Goal: Ask a question

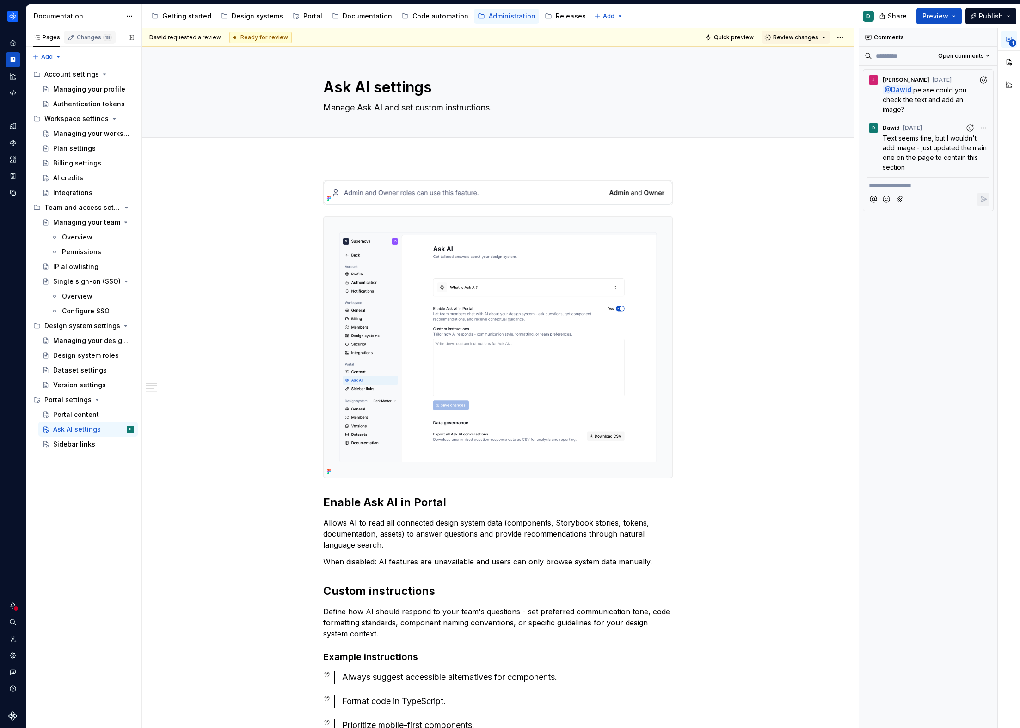
click at [90, 39] on div "Changes 18" at bounding box center [94, 37] width 35 height 7
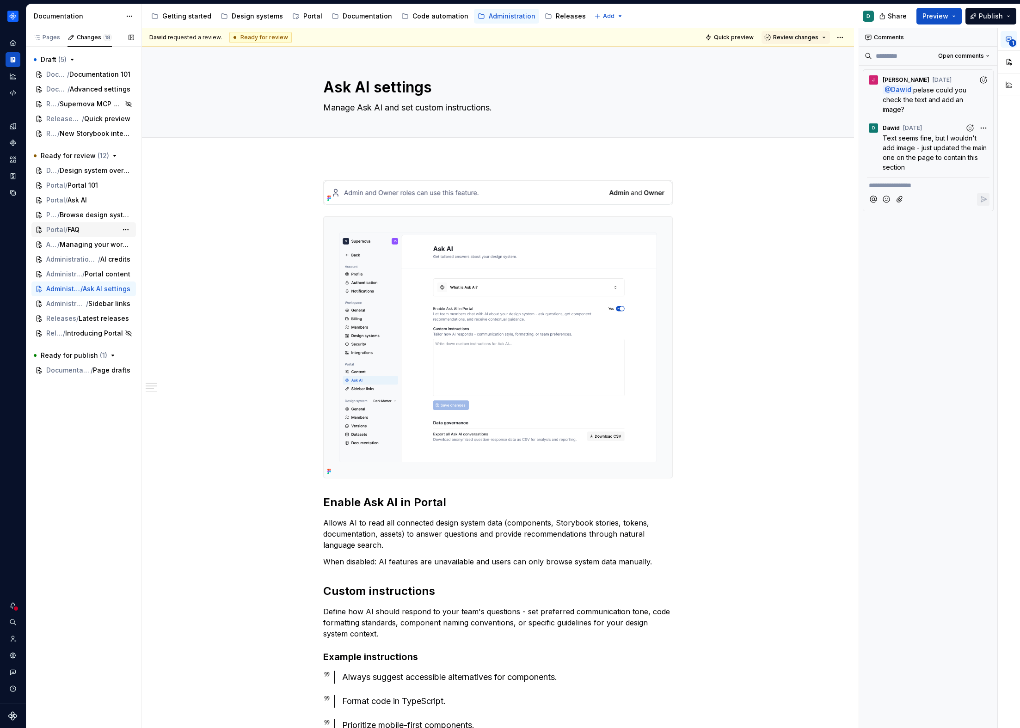
click at [80, 228] on span "FAQ" at bounding box center [74, 229] width 12 height 9
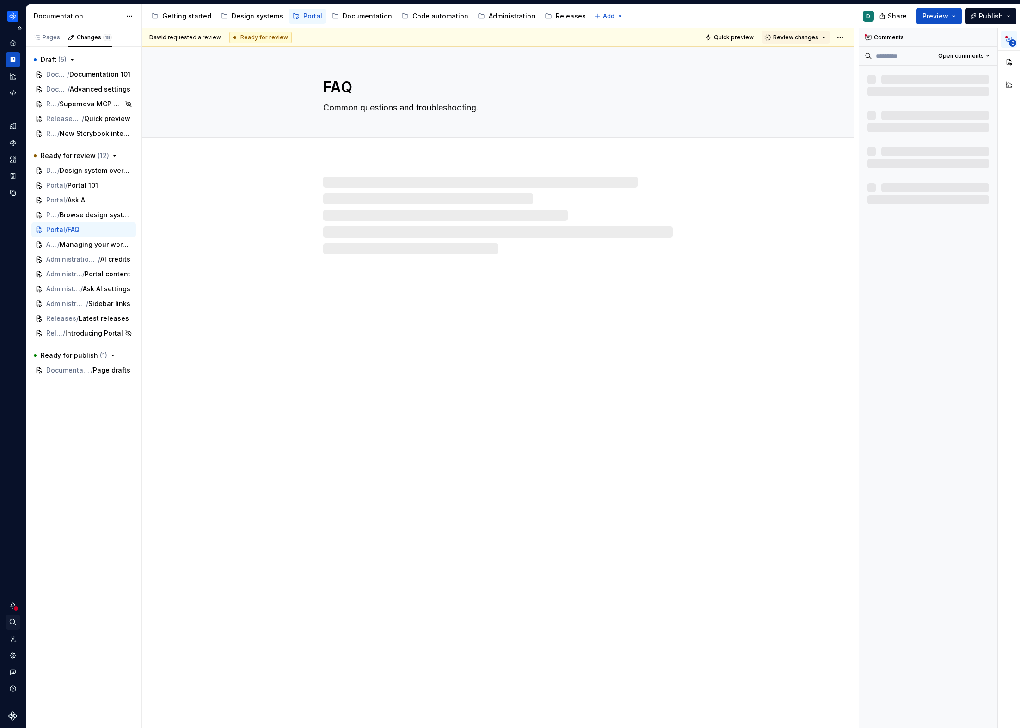
type textarea "*"
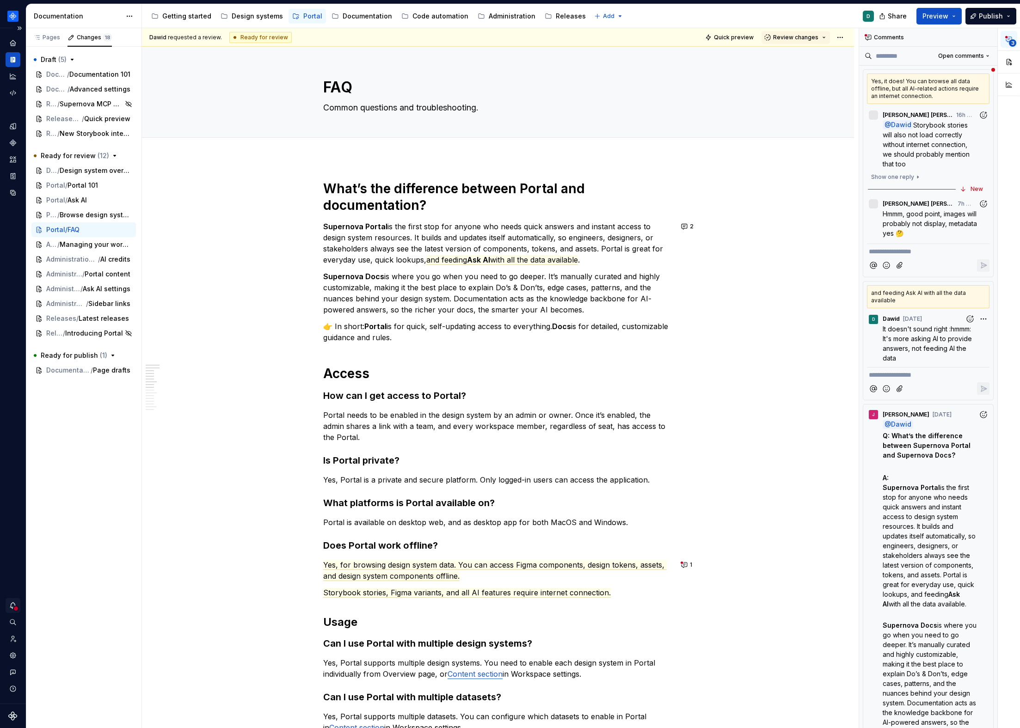
click at [11, 610] on div "Notifications" at bounding box center [13, 605] width 15 height 15
click at [11, 610] on html "Product documentation D Dataset Default Documentation Accessibility guide for t…" at bounding box center [510, 364] width 1020 height 728
click at [51, 40] on div "Pages" at bounding box center [46, 37] width 27 height 7
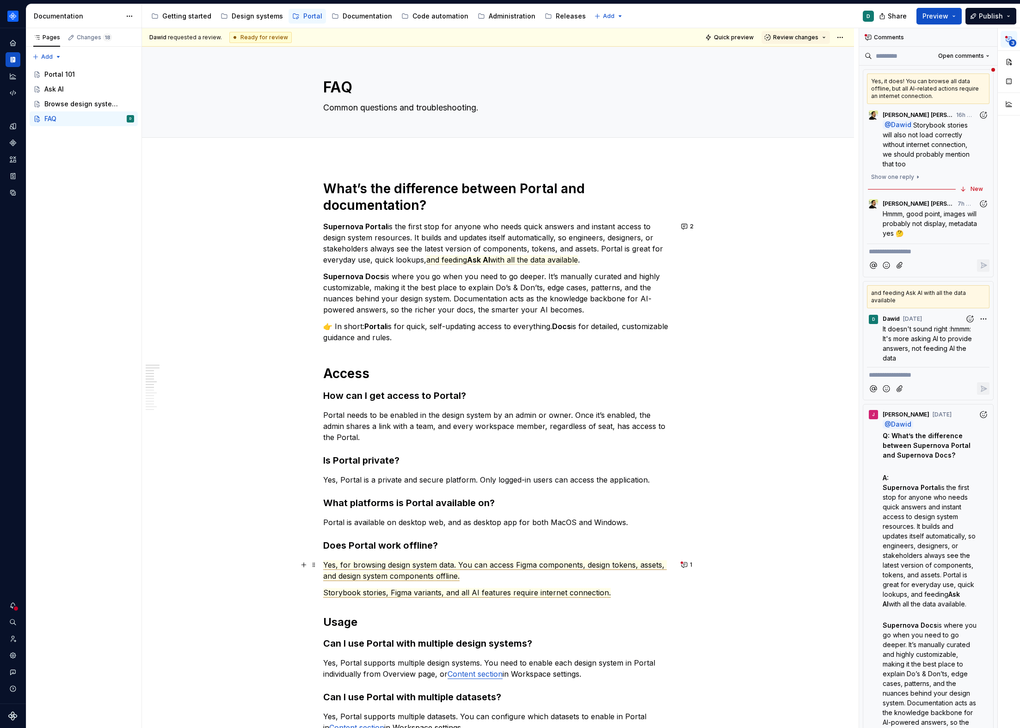
click at [533, 564] on span "Yes, for browsing design system data. You can access Figma components, design t…" at bounding box center [495, 570] width 344 height 21
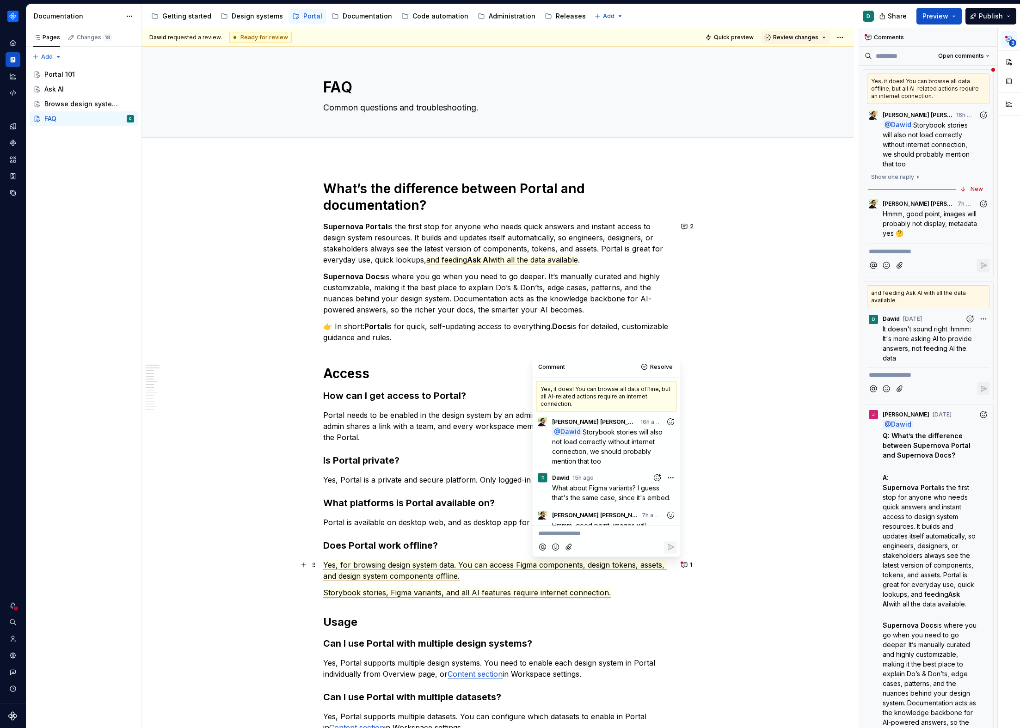
scroll to position [19, 0]
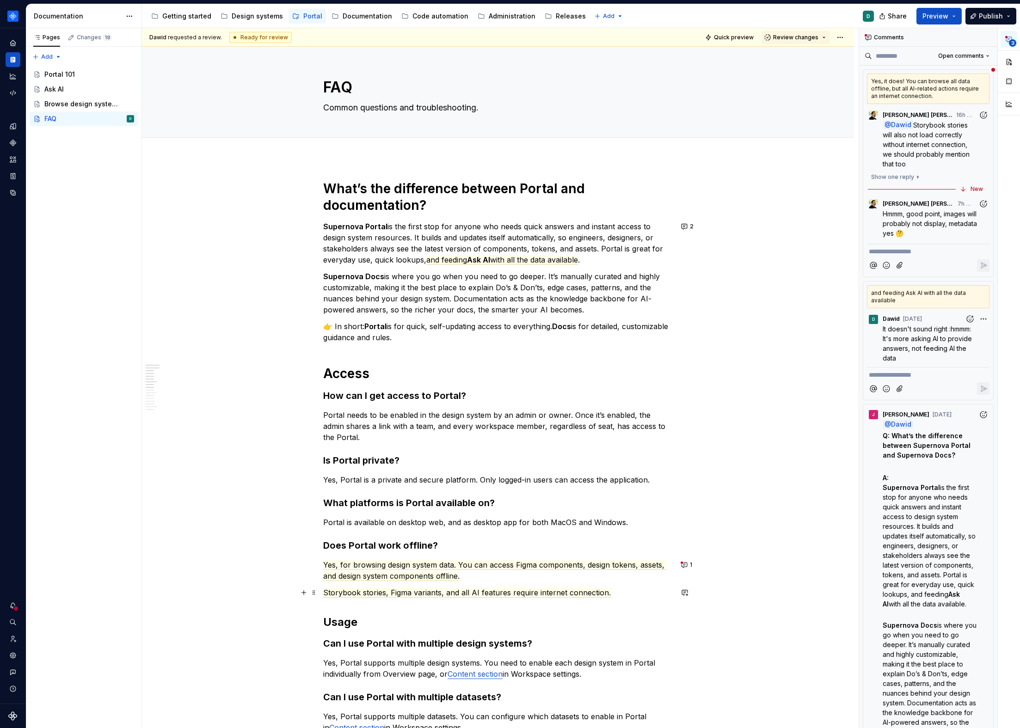
click at [543, 587] on p "Storybook stories, Figma variants, and all AI features require internet connect…" at bounding box center [498, 592] width 350 height 11
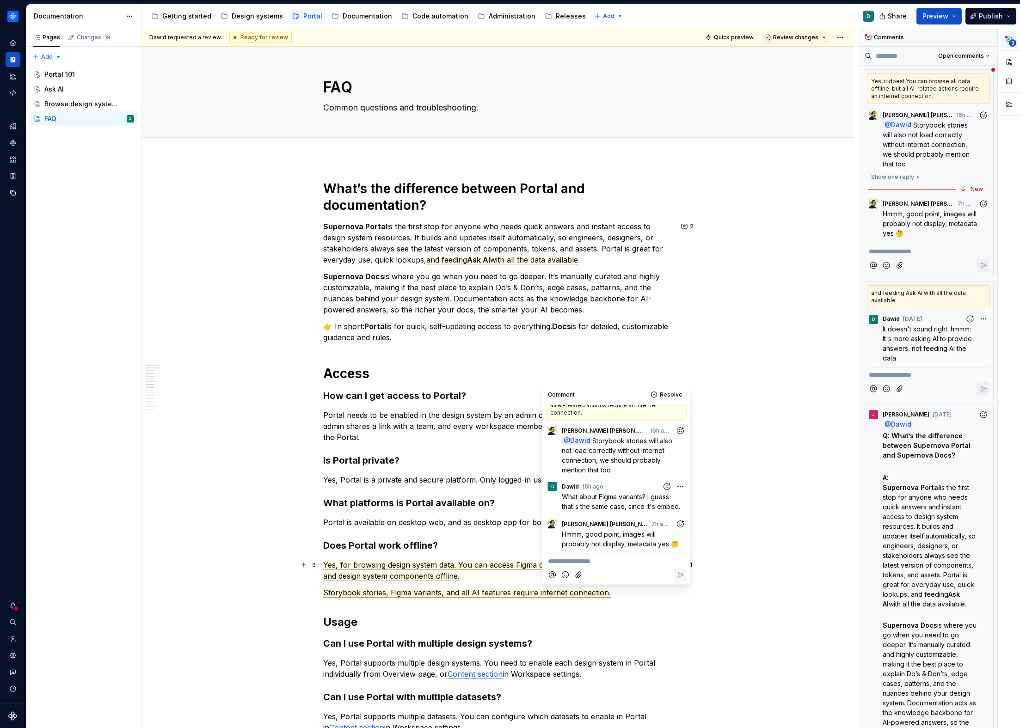
click at [525, 580] on p "Yes, for browsing design system data. You can access Figma components, design t…" at bounding box center [498, 571] width 350 height 22
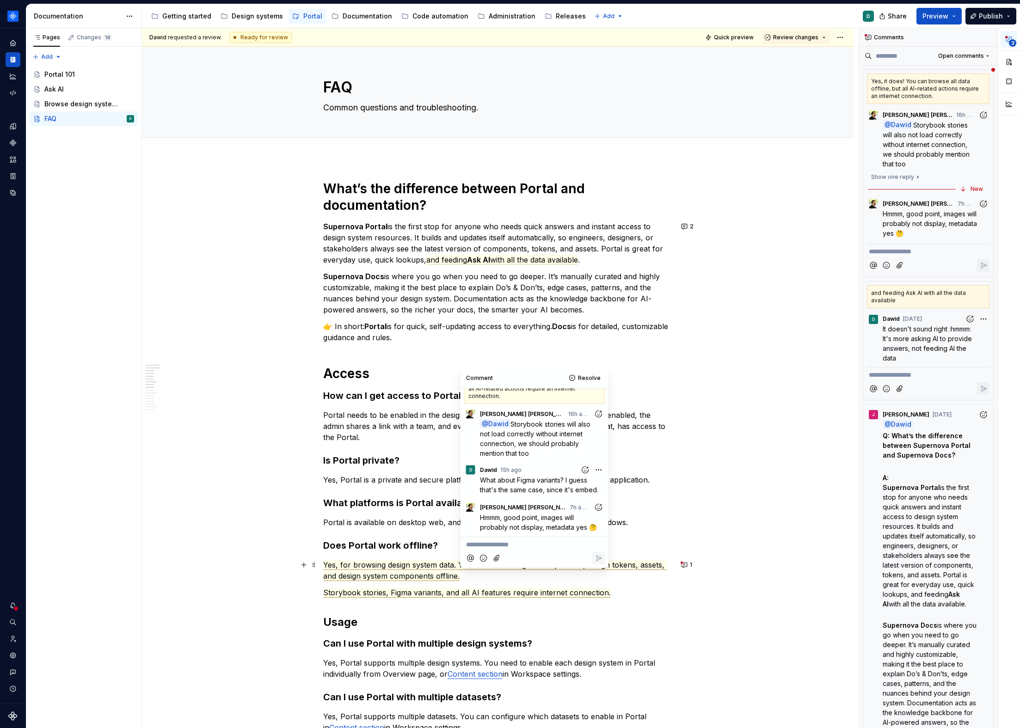
click at [422, 568] on span "Yes, for browsing design system data. You can access Figma components, design t…" at bounding box center [495, 570] width 344 height 21
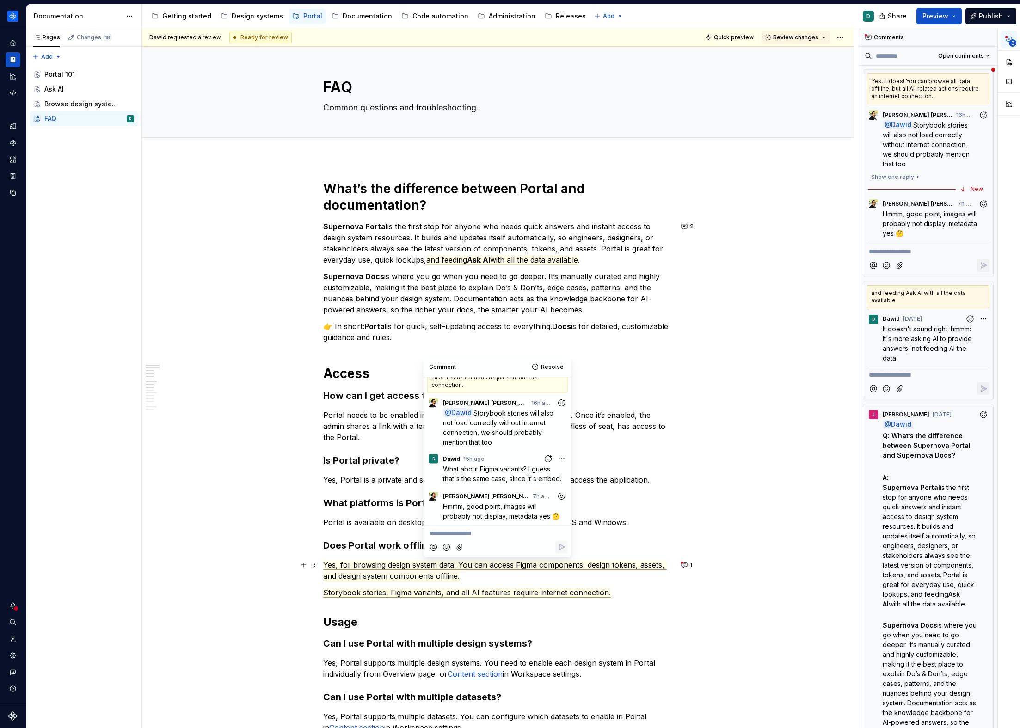
click at [456, 567] on span "Yes, for browsing design system data. You can access Figma components, design t…" at bounding box center [495, 570] width 344 height 21
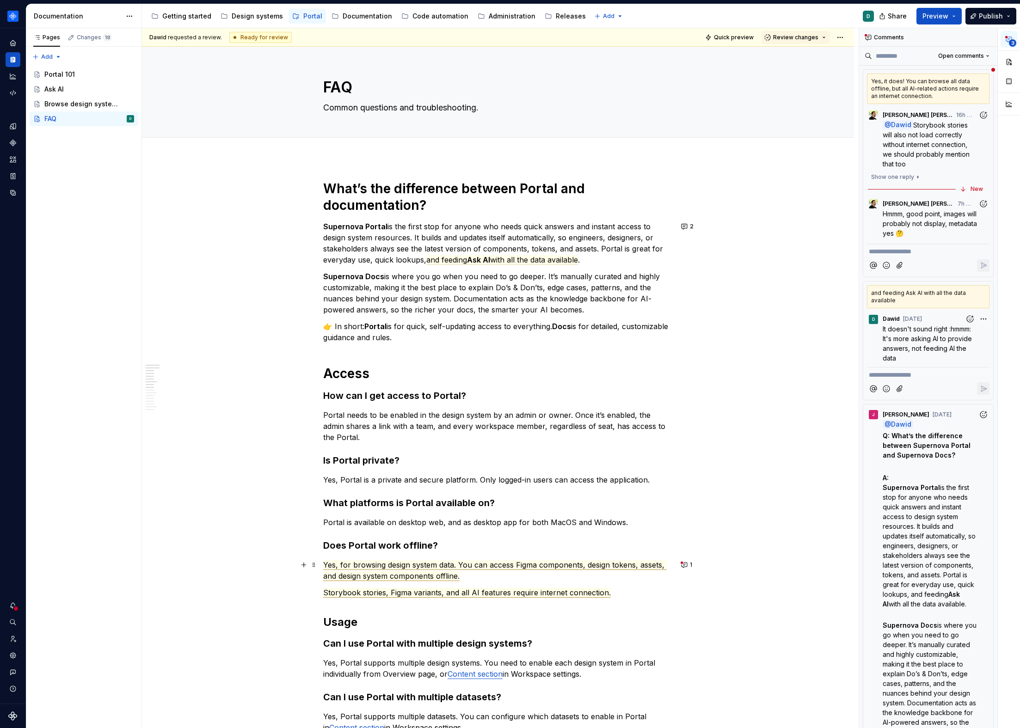
click at [460, 566] on span "Yes, for browsing design system data. You can access Figma components, design t…" at bounding box center [495, 570] width 344 height 21
click at [581, 566] on span "Yes, for browsing design system data. You can access Figma components, design t…" at bounding box center [495, 570] width 344 height 21
click at [389, 592] on span "Storybook stories, Figma variants, and all AI features require internet connect…" at bounding box center [467, 593] width 288 height 10
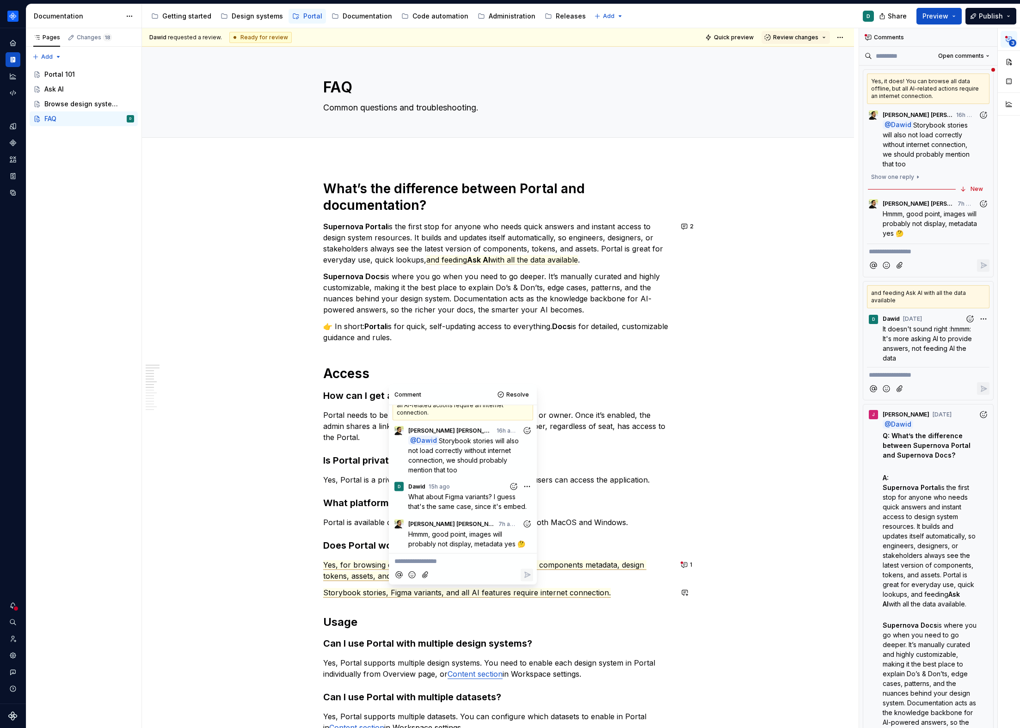
click at [424, 560] on p "**********" at bounding box center [462, 562] width 137 height 10
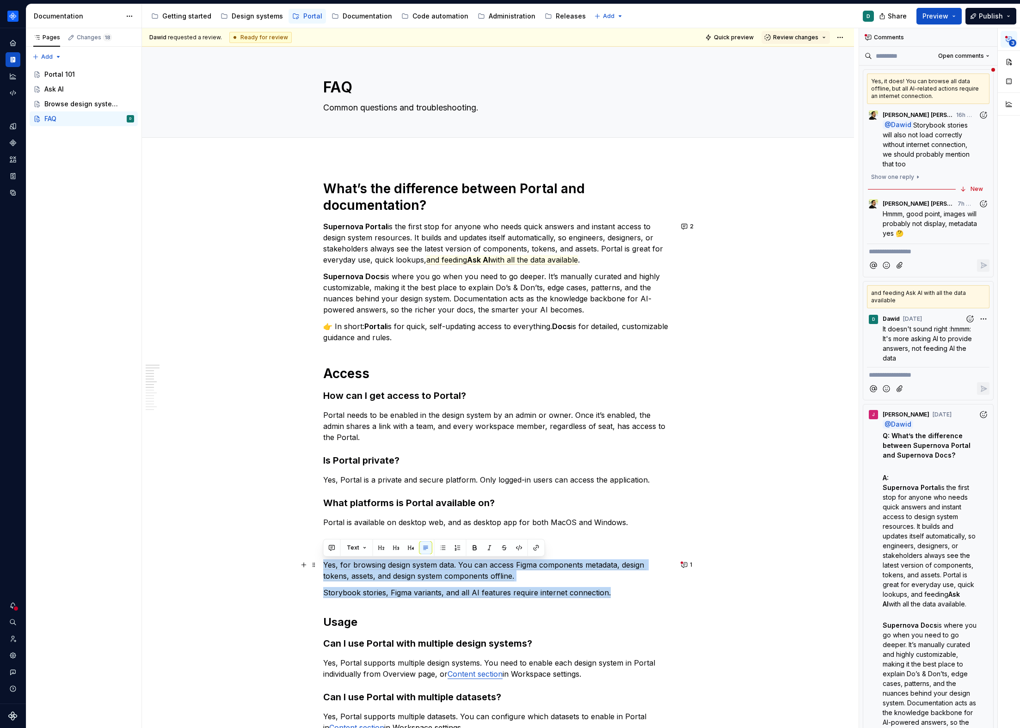
drag, startPoint x: 594, startPoint y: 591, endPoint x: 323, endPoint y: 561, distance: 272.5
click at [323, 561] on div "What’s the difference between Portal and documentation? Supernova Portal is the…" at bounding box center [498, 659] width 350 height 958
copy div "Yes, for browsing design system data. You can access Figma components metadata,…"
click at [600, 595] on span "Storybook stories, Figma variants, and all AI features require internet connect…" at bounding box center [467, 593] width 288 height 10
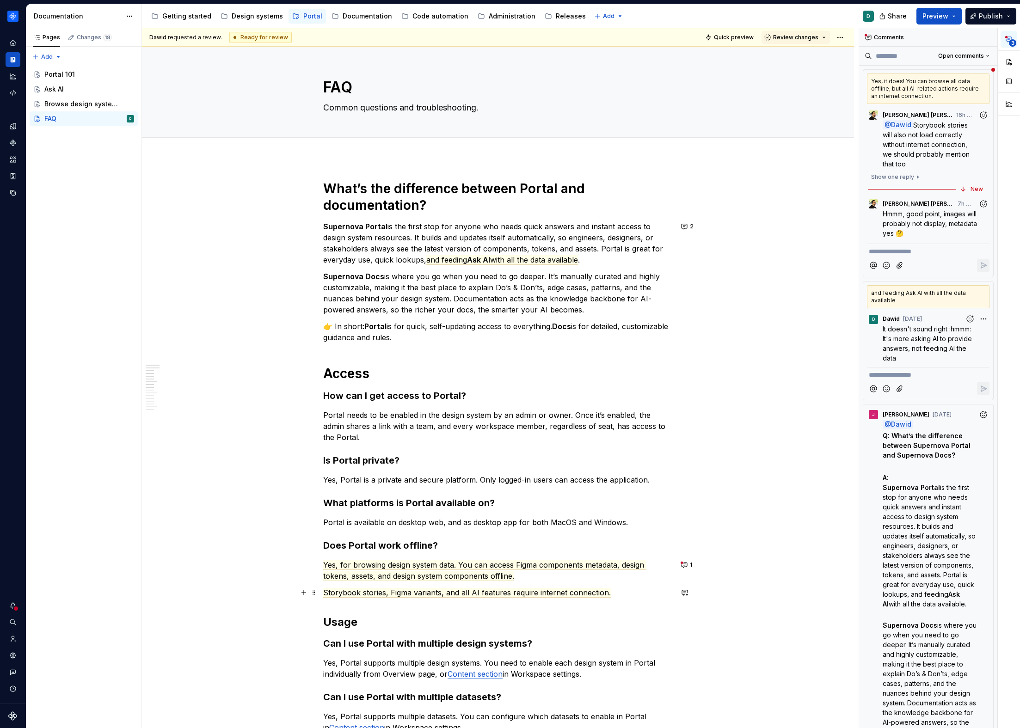
click at [609, 593] on p "Storybook stories, Figma variants, and all AI features require internet connect…" at bounding box center [498, 592] width 350 height 11
drag, startPoint x: 350, startPoint y: 566, endPoint x: 326, endPoint y: 565, distance: 24.1
click at [326, 565] on span "Yes, for browsing design system data. You can access Figma components metadata,…" at bounding box center [484, 570] width 323 height 21
click at [347, 566] on span "Yes, for browsing design system data. You can access Figma components metadata,…" at bounding box center [484, 570] width 323 height 21
drag, startPoint x: 350, startPoint y: 566, endPoint x: 326, endPoint y: 566, distance: 24.0
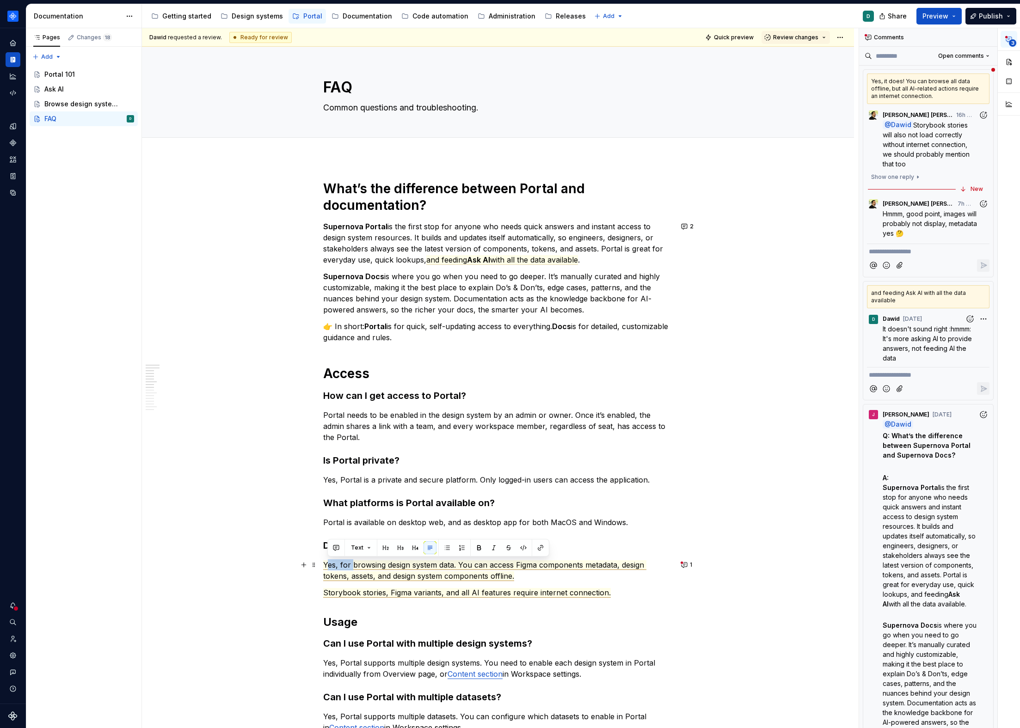
click at [326, 566] on span "Yes, for browsing design system data. You can access Figma components metadata,…" at bounding box center [484, 570] width 323 height 21
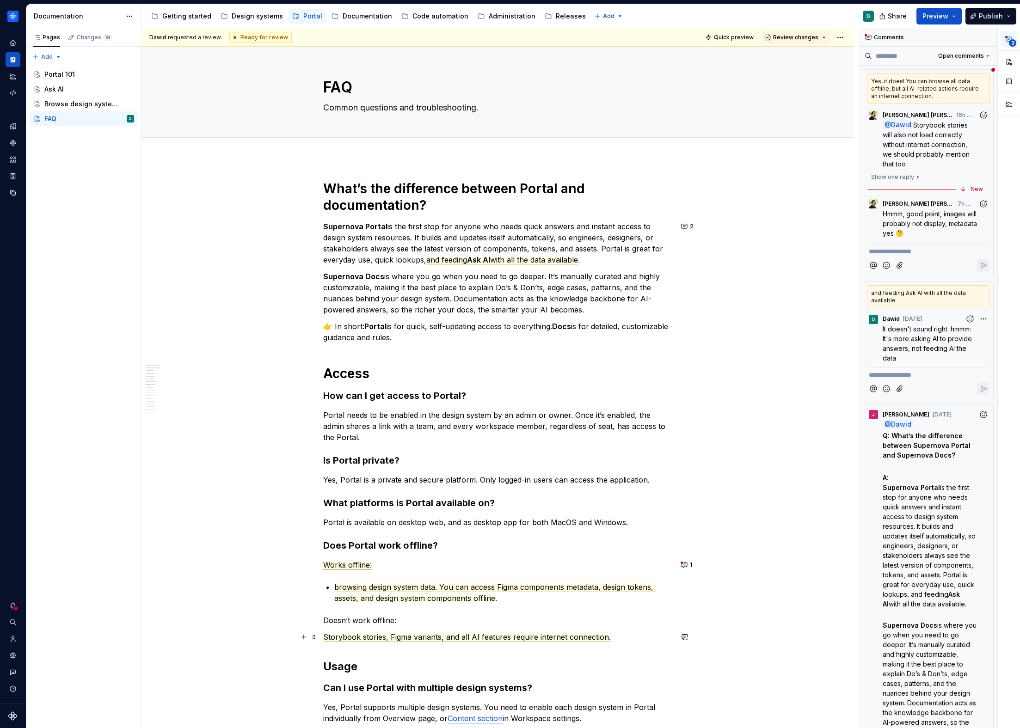
click at [324, 639] on span "Storybook stories, Figma variants, and all AI features require internet connect…" at bounding box center [467, 638] width 288 height 10
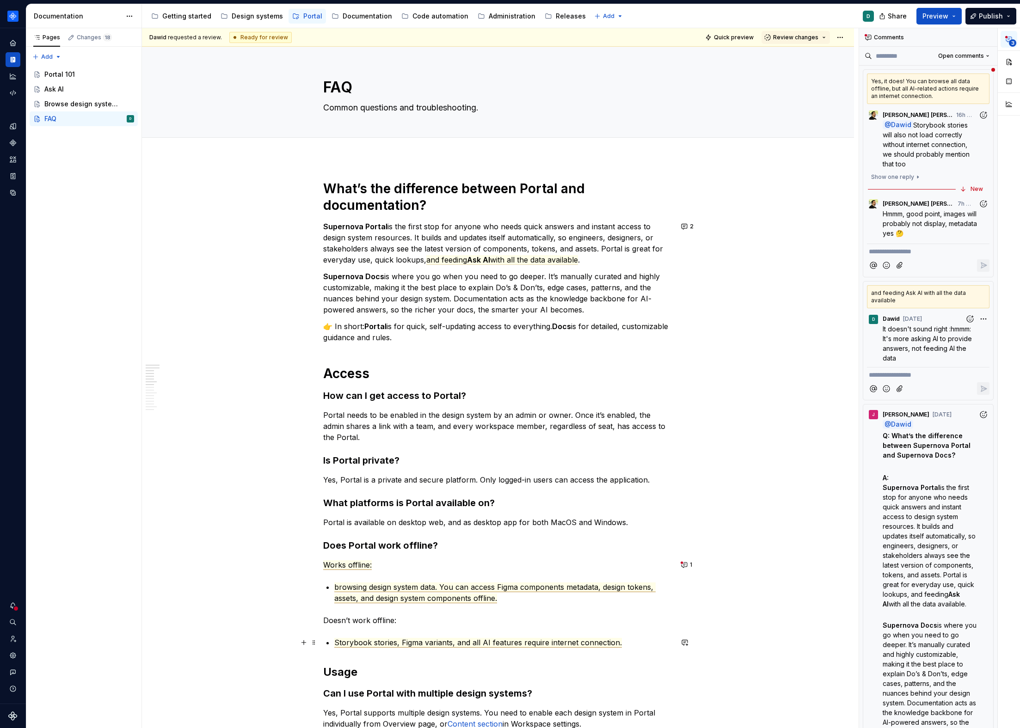
drag, startPoint x: 337, startPoint y: 643, endPoint x: 342, endPoint y: 644, distance: 5.2
click at [337, 643] on span "Storybook stories, Figma variants, and all AI features require internet connect…" at bounding box center [478, 643] width 288 height 10
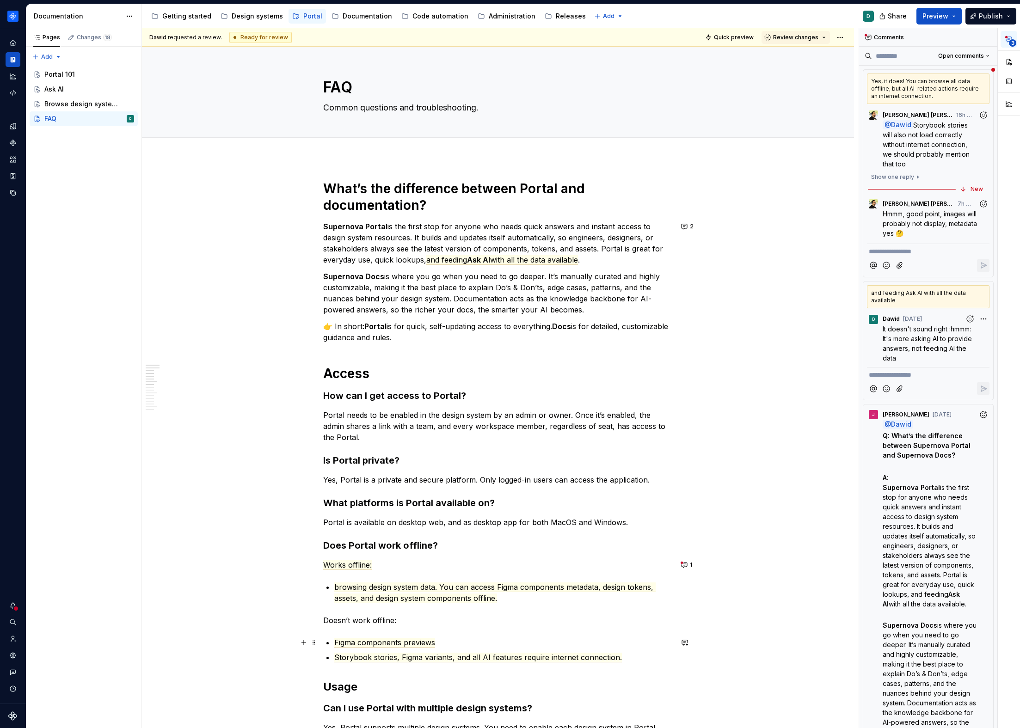
click at [454, 640] on p "Figma components previews" at bounding box center [503, 642] width 338 height 11
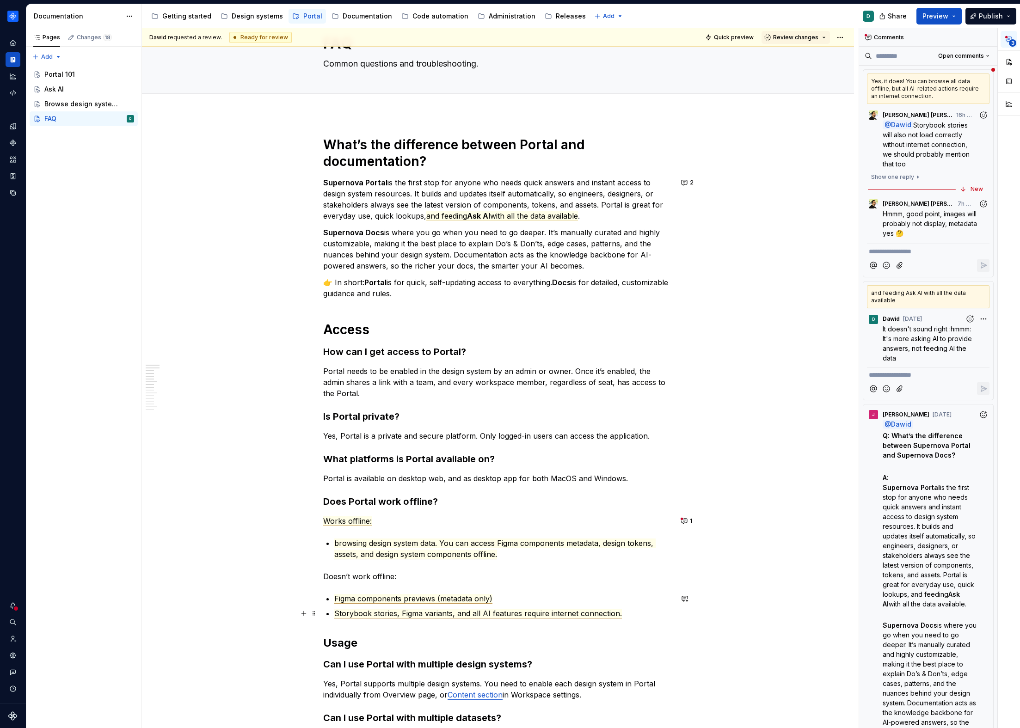
click at [402, 614] on span "Storybook stories, Figma variants, and all AI features require internet connect…" at bounding box center [478, 614] width 288 height 10
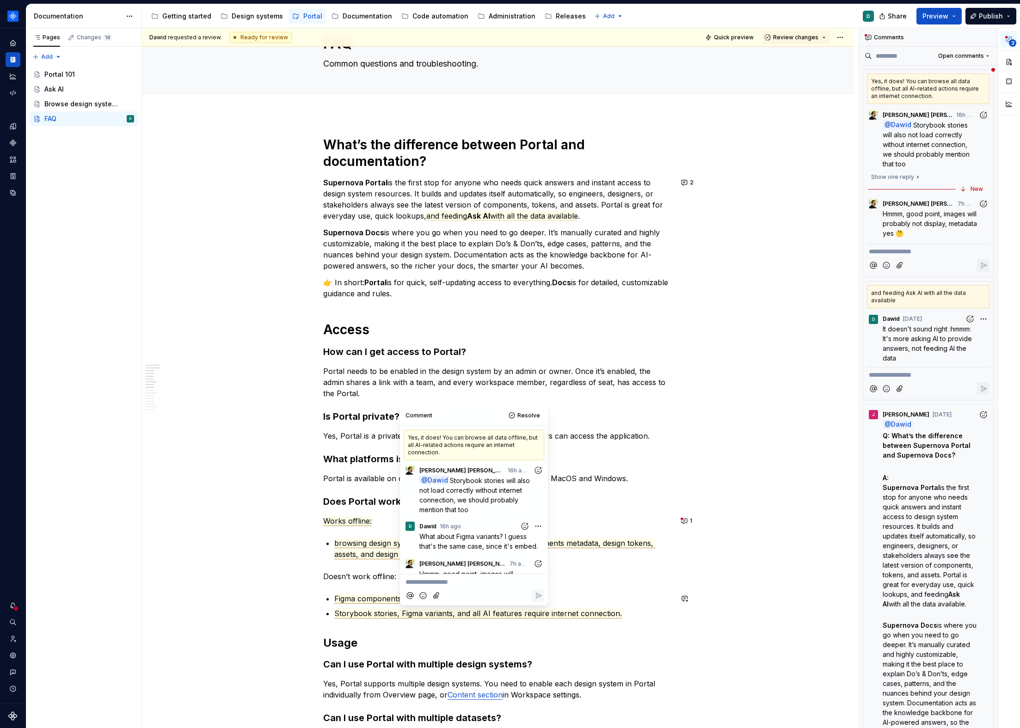
scroll to position [19, 0]
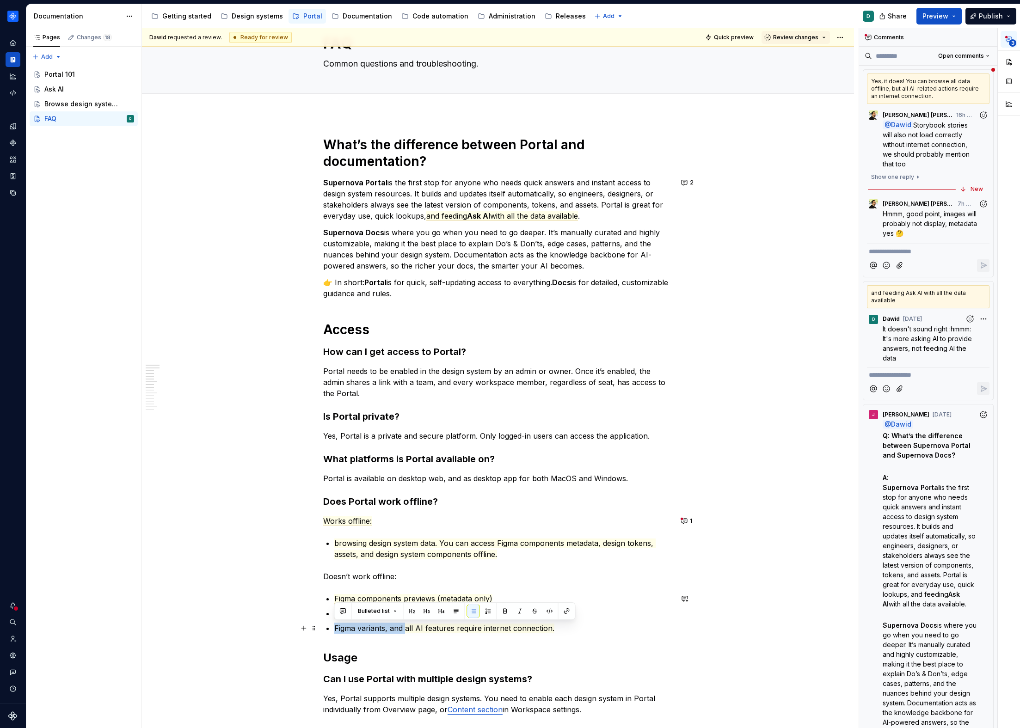
drag, startPoint x: 404, startPoint y: 630, endPoint x: 333, endPoint y: 631, distance: 70.3
click at [333, 631] on div "What’s the difference between Portal and documentation? Supernova Portal is the…" at bounding box center [498, 655] width 350 height 1038
drag, startPoint x: 489, startPoint y: 630, endPoint x: 387, endPoint y: 629, distance: 102.7
click at [387, 629] on p "all AI features require internet connection." at bounding box center [503, 628] width 338 height 11
click at [495, 600] on p "Figma components previews (metadata only)" at bounding box center [503, 598] width 338 height 11
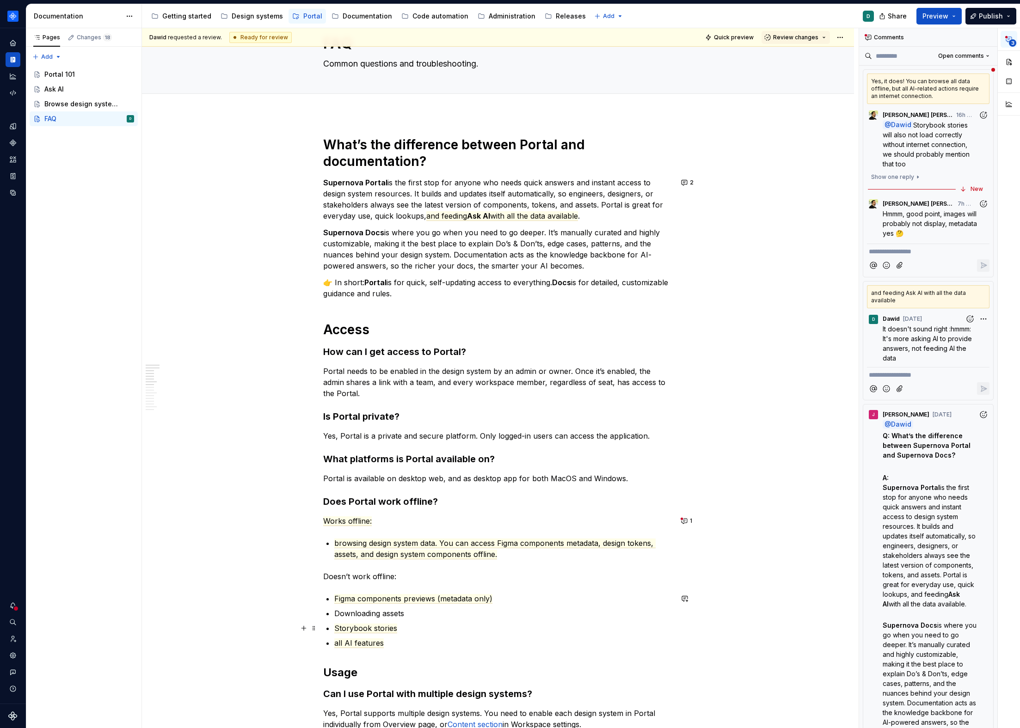
click at [415, 628] on p "Storybook stories" at bounding box center [503, 628] width 338 height 11
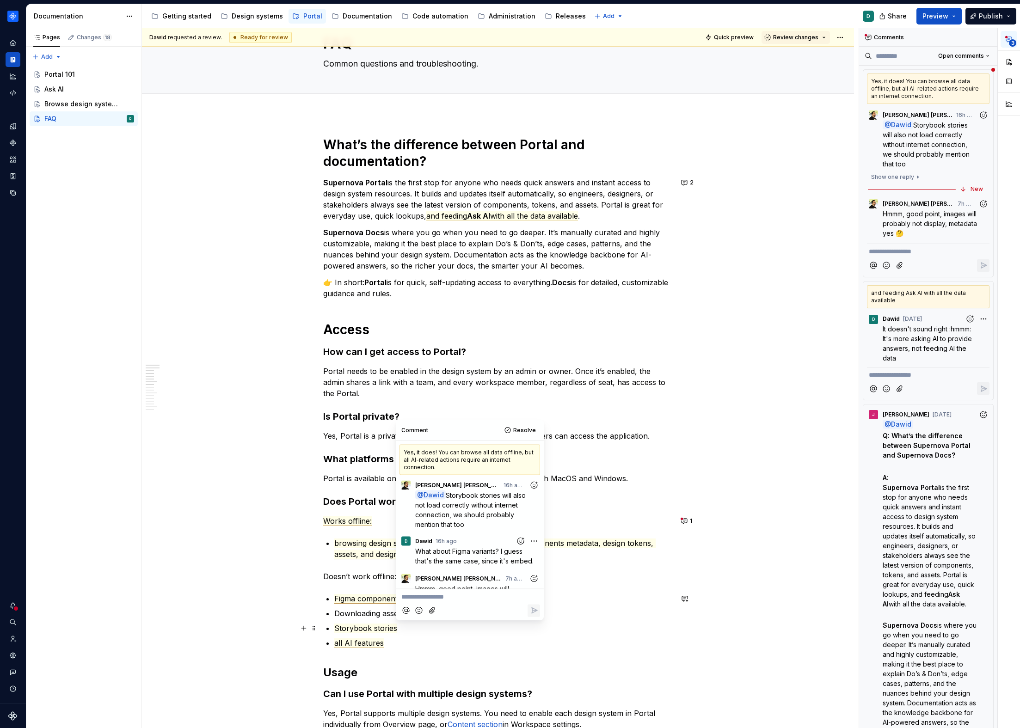
scroll to position [0, 0]
click at [403, 637] on ul "Figma components previews (metadata only) Downloading assets Storybook stories …" at bounding box center [503, 620] width 338 height 55
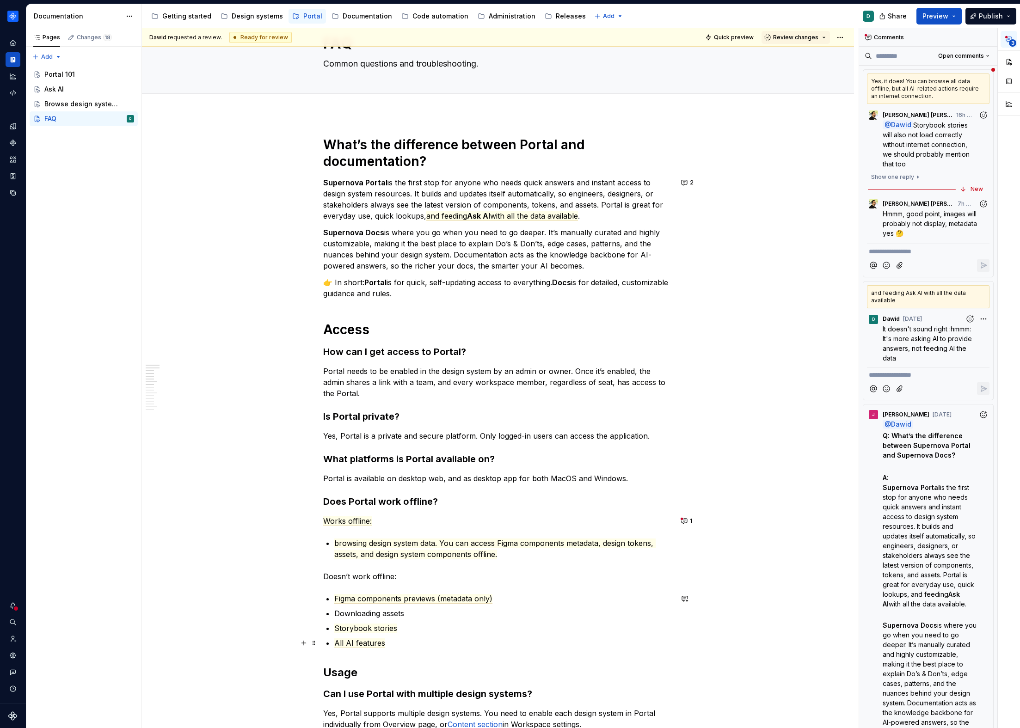
click at [504, 637] on ul "Figma components previews (metadata only) Downloading assets Storybook stories …" at bounding box center [503, 620] width 338 height 55
click at [480, 625] on p "Storybook stories" at bounding box center [503, 628] width 338 height 11
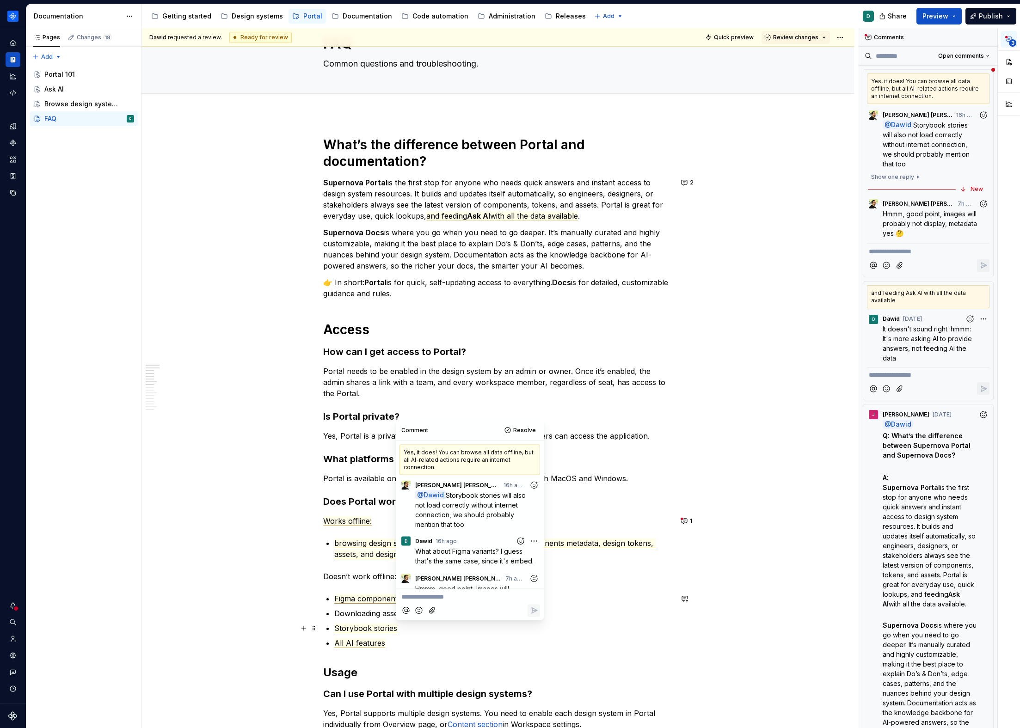
scroll to position [19, 0]
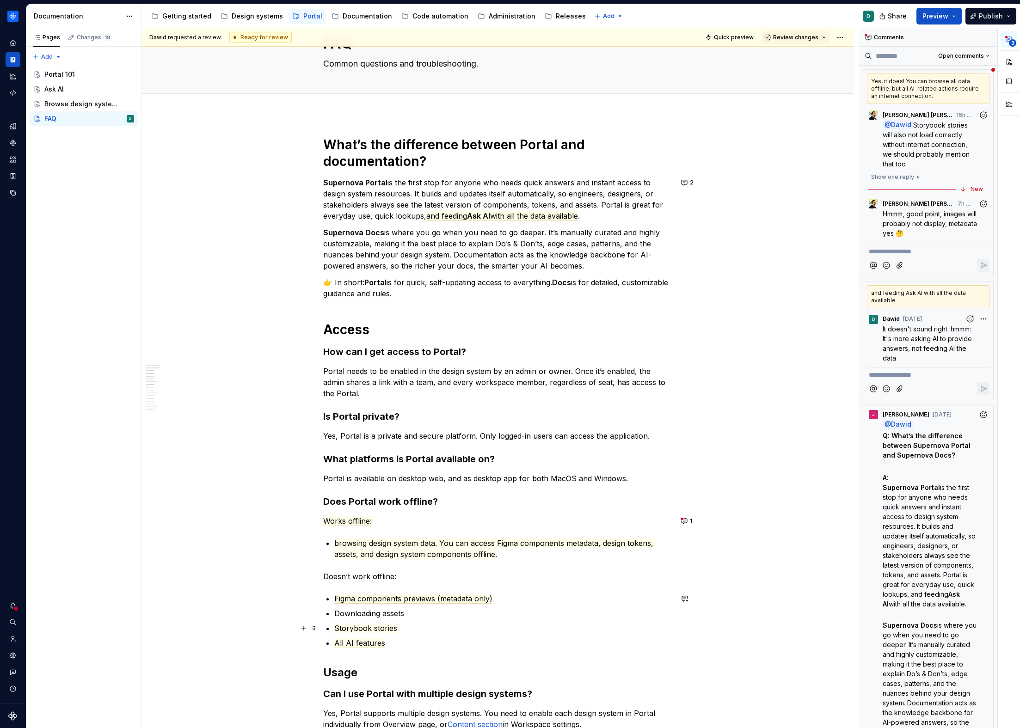
click at [423, 631] on p "Storybook stories" at bounding box center [503, 628] width 338 height 11
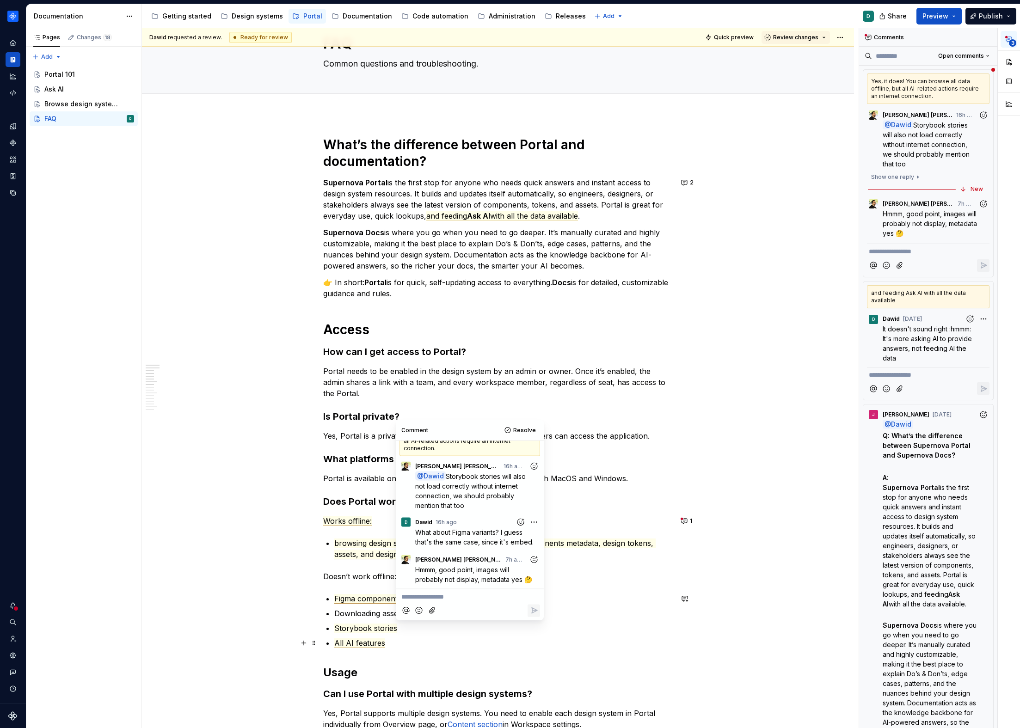
click at [489, 641] on p "All AI features" at bounding box center [503, 643] width 338 height 11
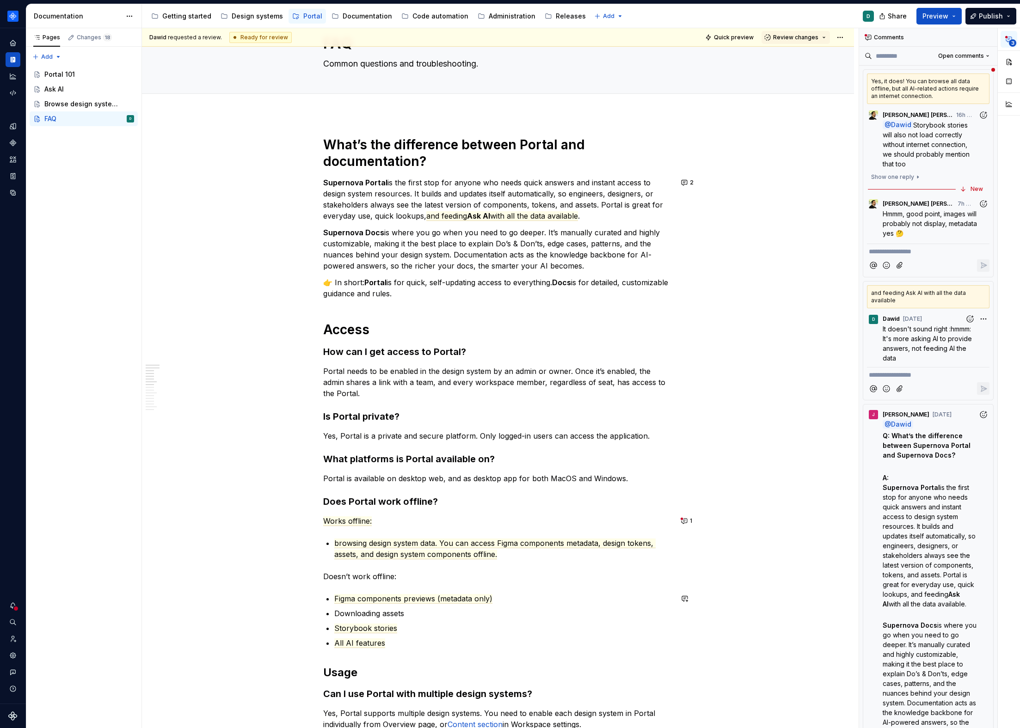
click at [606, 603] on p "Figma components previews (metadata only)" at bounding box center [503, 598] width 338 height 11
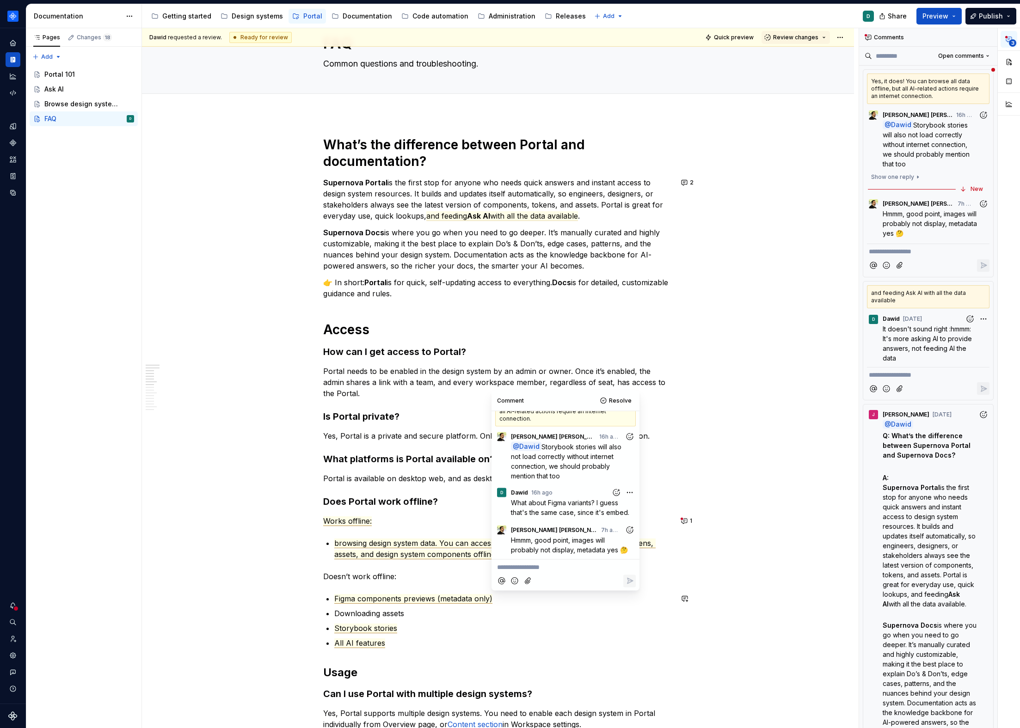
click at [441, 574] on p "Doesn’t work offline:" at bounding box center [498, 576] width 350 height 11
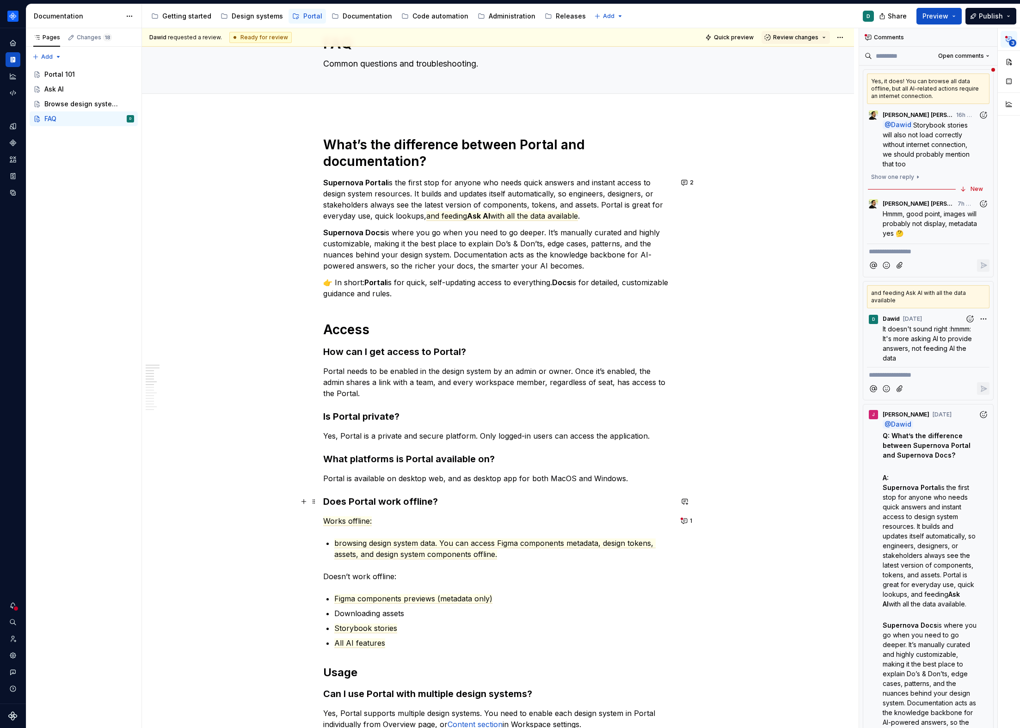
click at [466, 503] on h3 "Does Portal work offline?" at bounding box center [498, 501] width 350 height 13
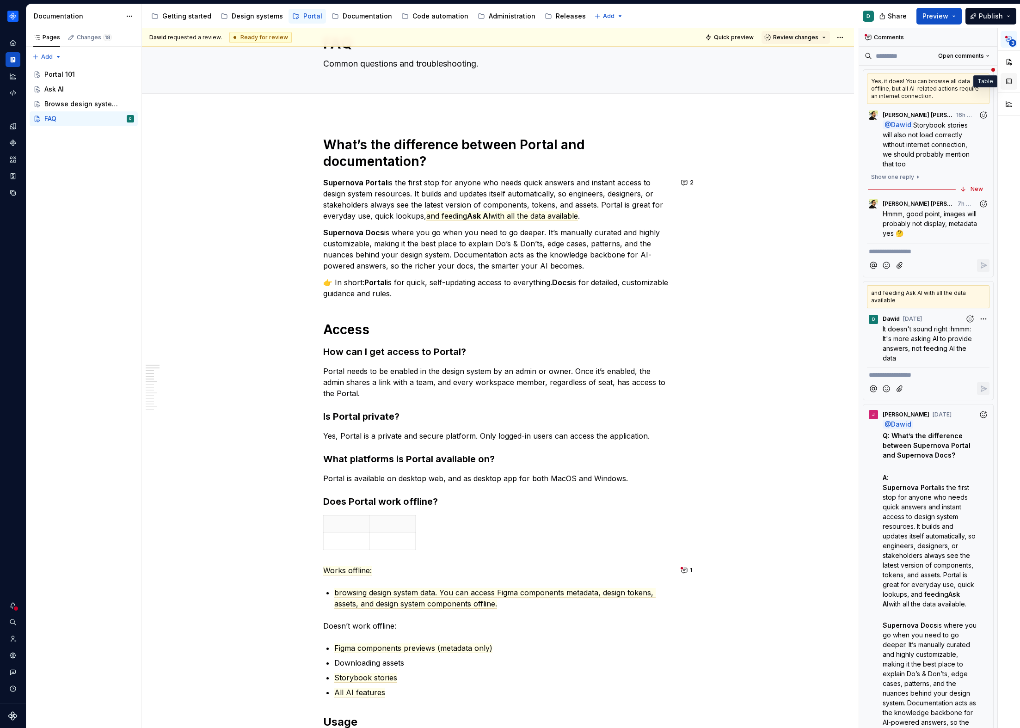
click at [1009, 77] on button "button" at bounding box center [1009, 81] width 17 height 17
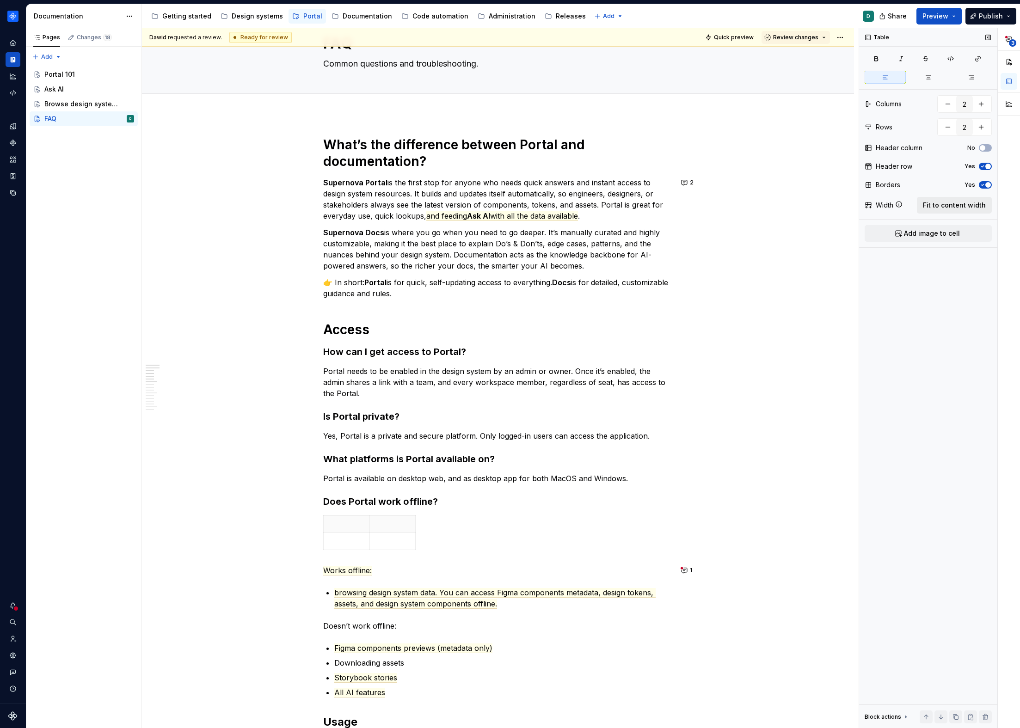
click at [942, 206] on span "Fit to content width" at bounding box center [954, 205] width 63 height 9
type textarea "*"
click at [514, 528] on p at bounding box center [585, 524] width 163 height 9
click at [399, 537] on p at bounding box center [410, 541] width 163 height 9
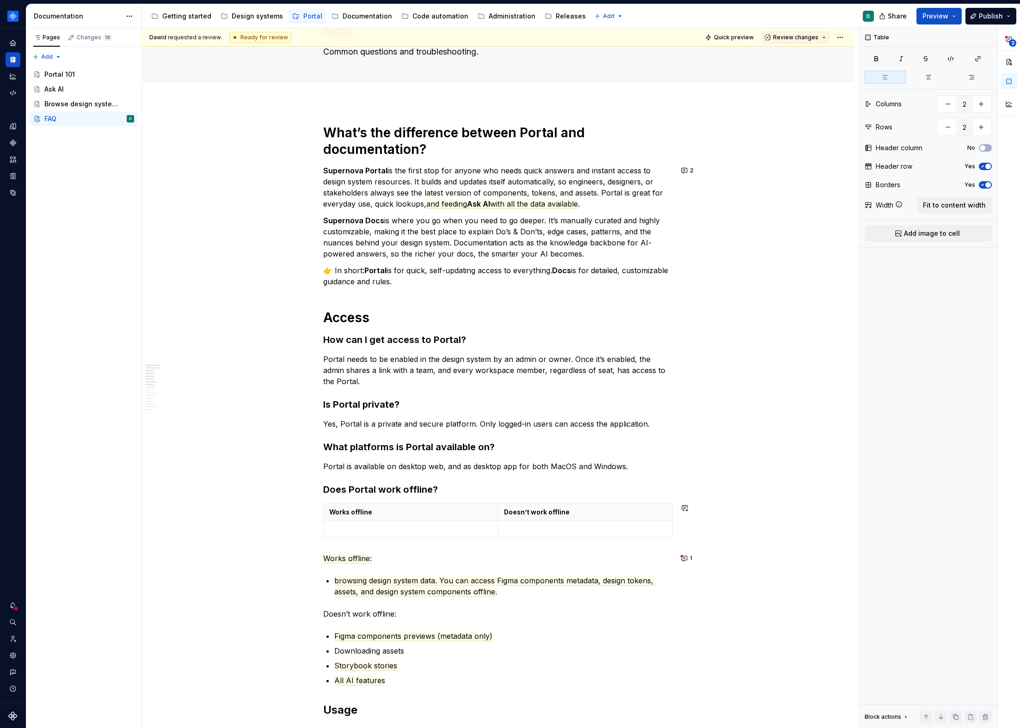
scroll to position [62, 0]
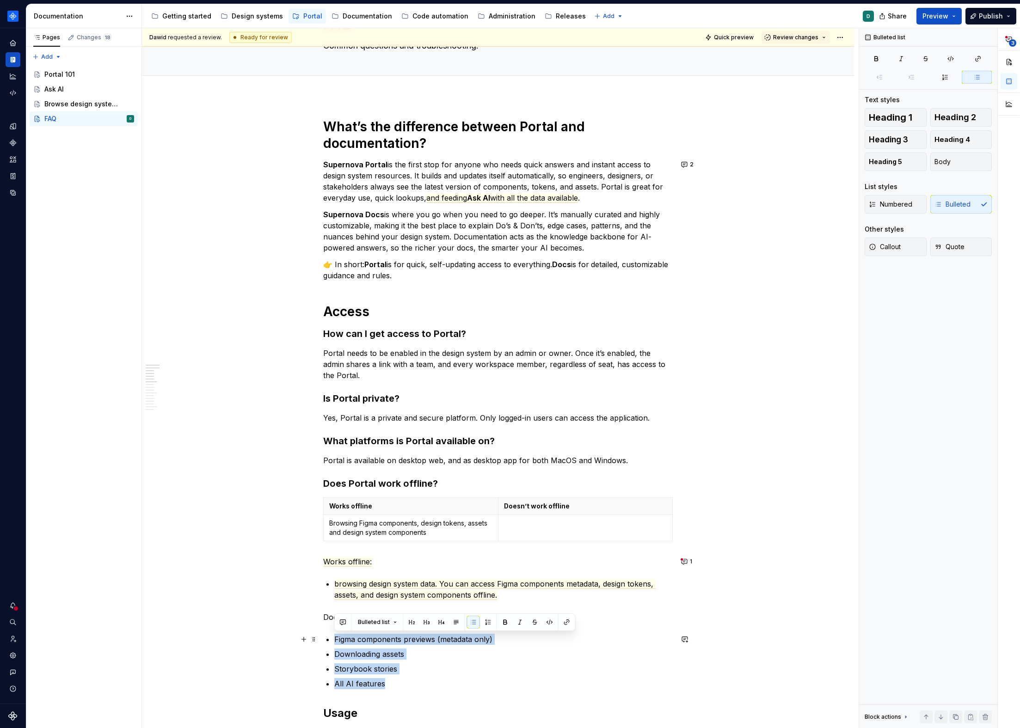
drag, startPoint x: 387, startPoint y: 684, endPoint x: 331, endPoint y: 642, distance: 70.0
click at [331, 642] on div "What’s the difference between Portal and documentation? Supernova Portal is the…" at bounding box center [498, 673] width 350 height 1111
copy ul "Figma components previews (metadata only) Downloading assets Storybook stories …"
click at [524, 531] on td at bounding box center [585, 528] width 175 height 26
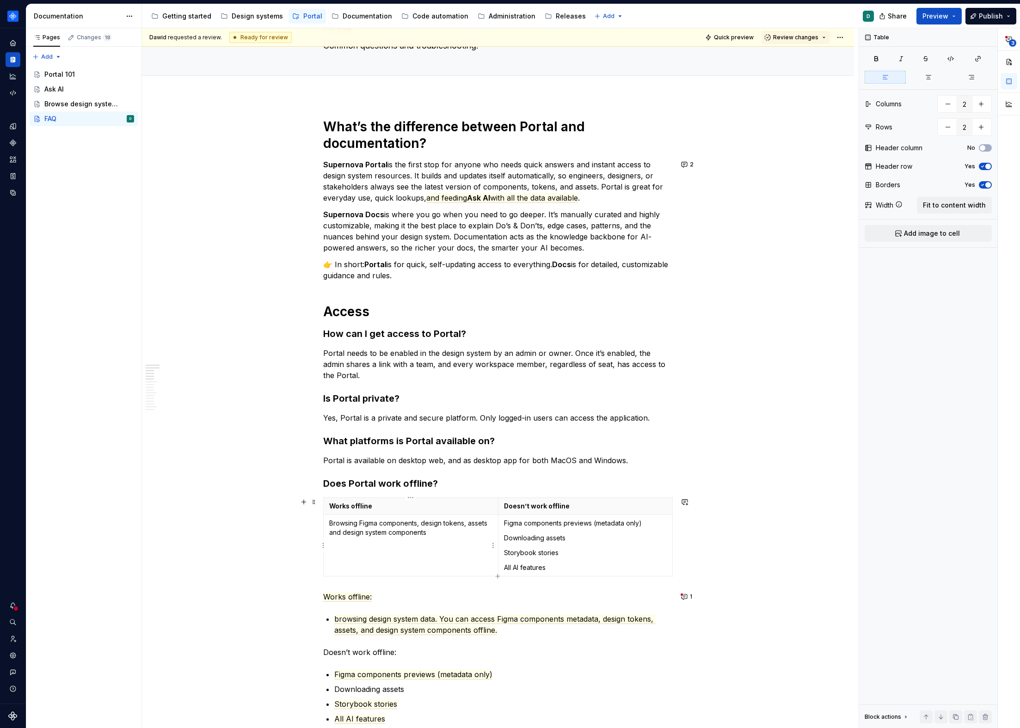
click at [359, 524] on p "Browsing Figma components, design tokens, assets and design system components" at bounding box center [410, 528] width 163 height 18
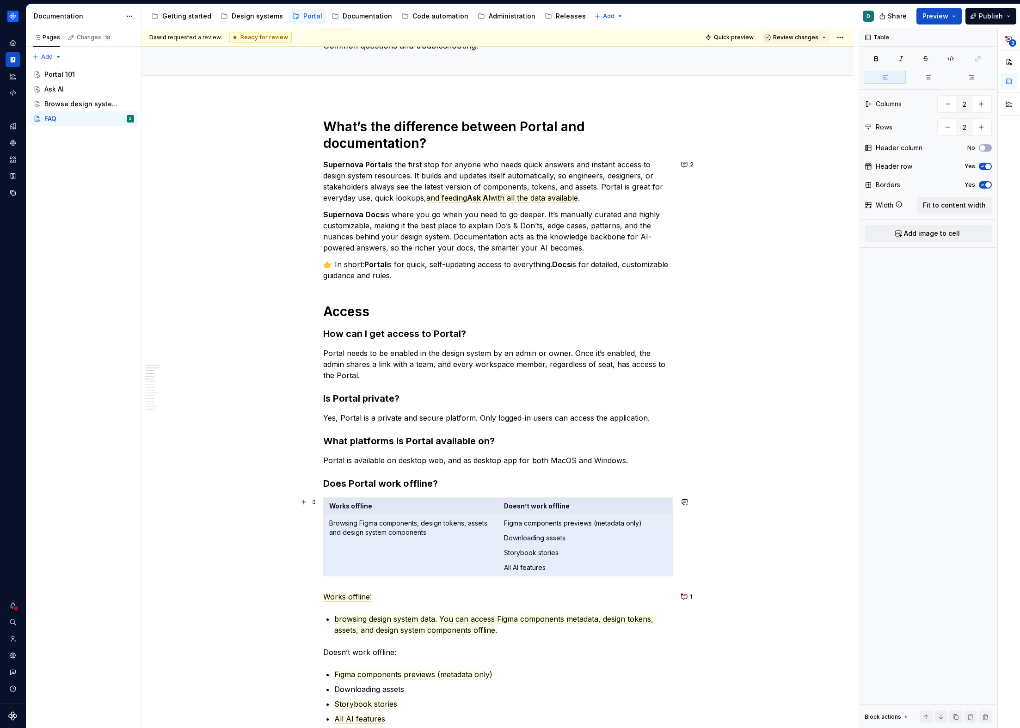
drag, startPoint x: 554, startPoint y: 560, endPoint x: 318, endPoint y: 509, distance: 240.8
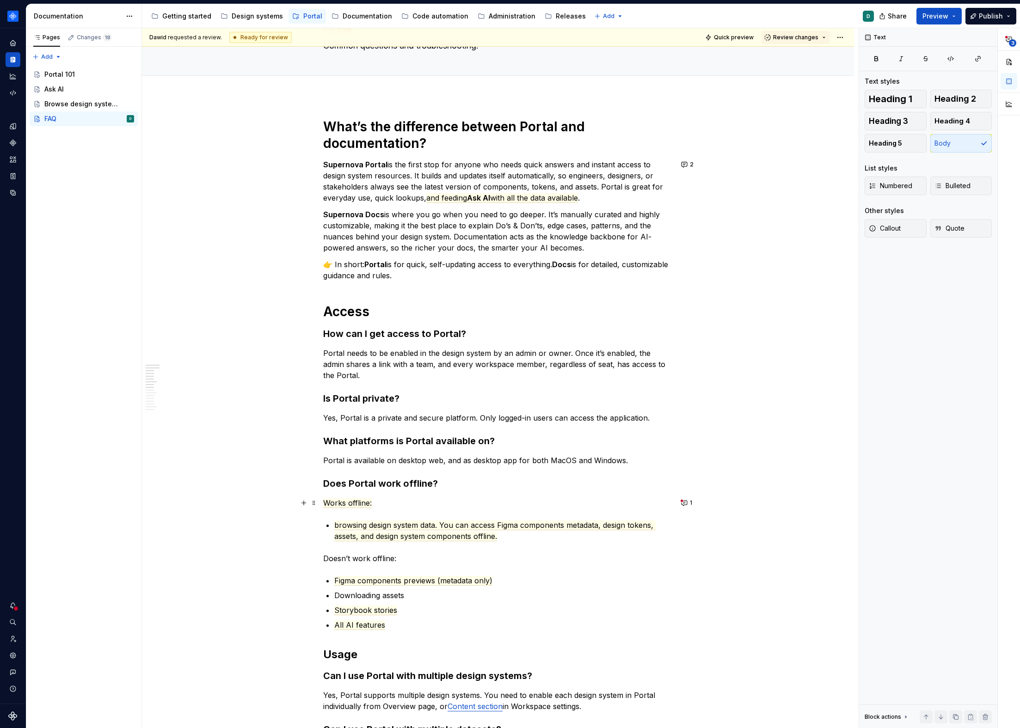
click at [375, 503] on p "Works offline:" at bounding box center [498, 503] width 350 height 11
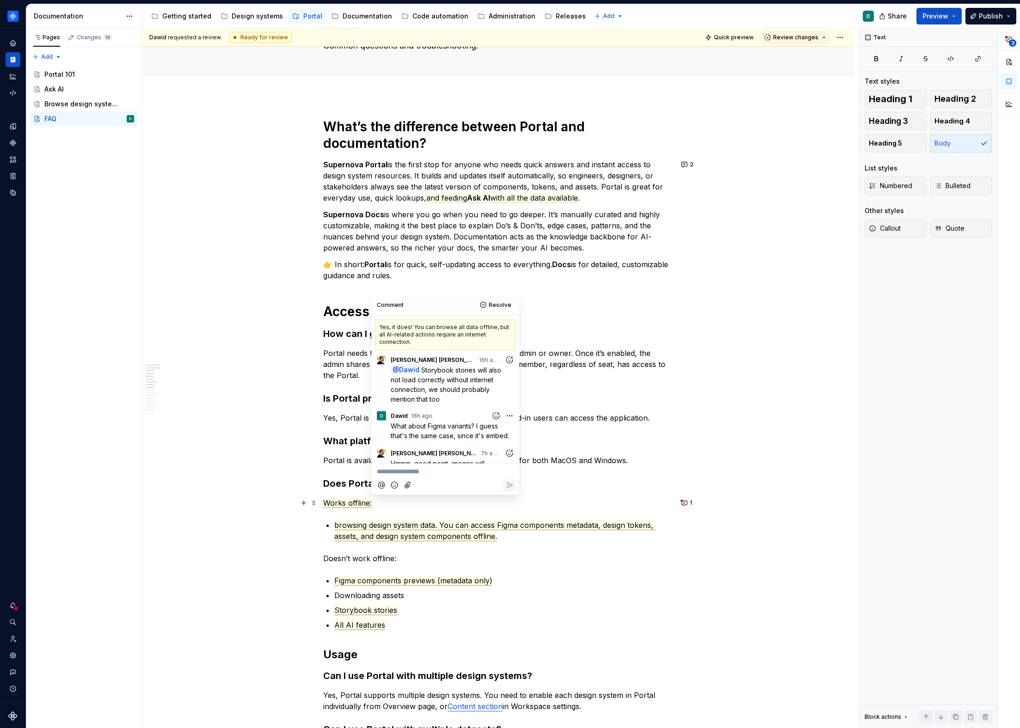
scroll to position [19, 0]
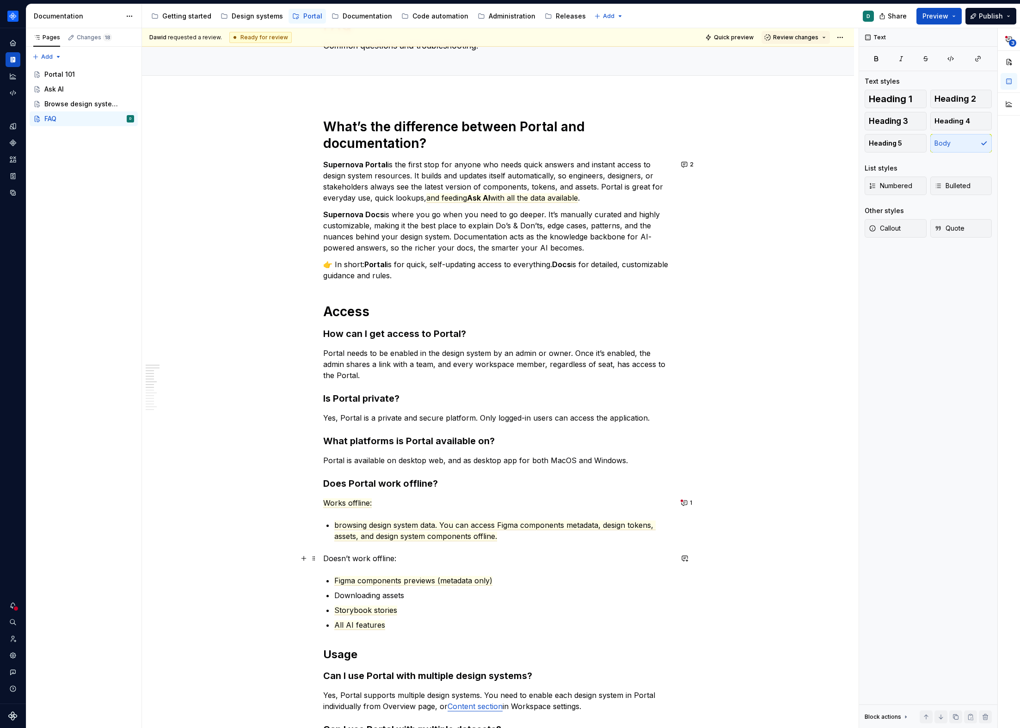
click at [411, 559] on p "Doesn’t work offline:" at bounding box center [498, 558] width 350 height 11
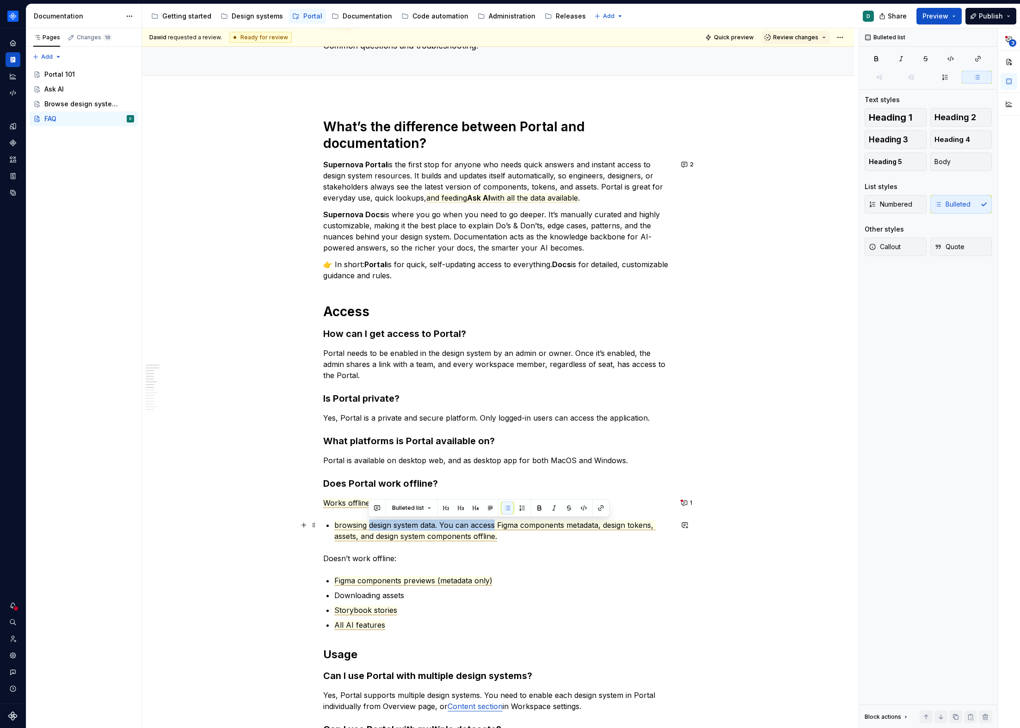
drag, startPoint x: 496, startPoint y: 526, endPoint x: 370, endPoint y: 527, distance: 125.8
click at [370, 527] on span "browsing design system data. You can access Figma components metadata, design t…" at bounding box center [494, 531] width 321 height 21
click at [442, 527] on span "browsing Figma components metadata, design tokens, assets, and design system co…" at bounding box center [500, 531] width 332 height 21
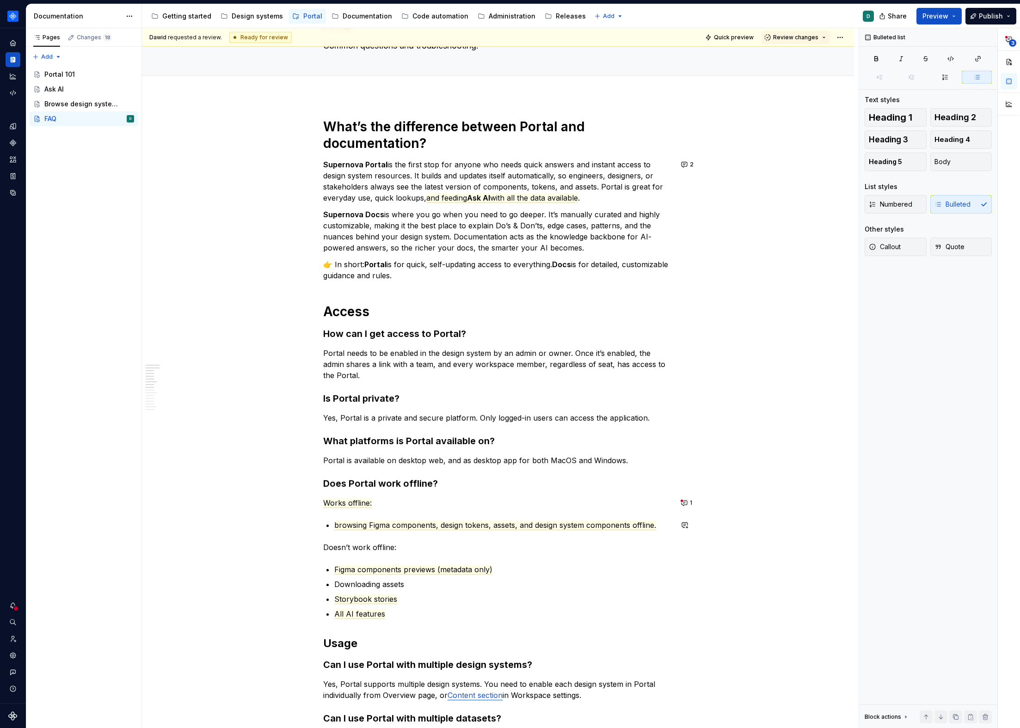
click at [438, 535] on div "What’s the difference between Portal and documentation? Supernova Portal is the…" at bounding box center [498, 638] width 350 height 1041
click at [440, 543] on p "Doesn’t work offline:" at bounding box center [498, 547] width 350 height 11
drag, startPoint x: 657, startPoint y: 525, endPoint x: 629, endPoint y: 525, distance: 27.7
click at [629, 525] on p "browsing Figma components, design tokens, assets, and design system components …" at bounding box center [503, 525] width 338 height 11
click at [455, 549] on p "Doesn’t work offline:" at bounding box center [498, 547] width 350 height 11
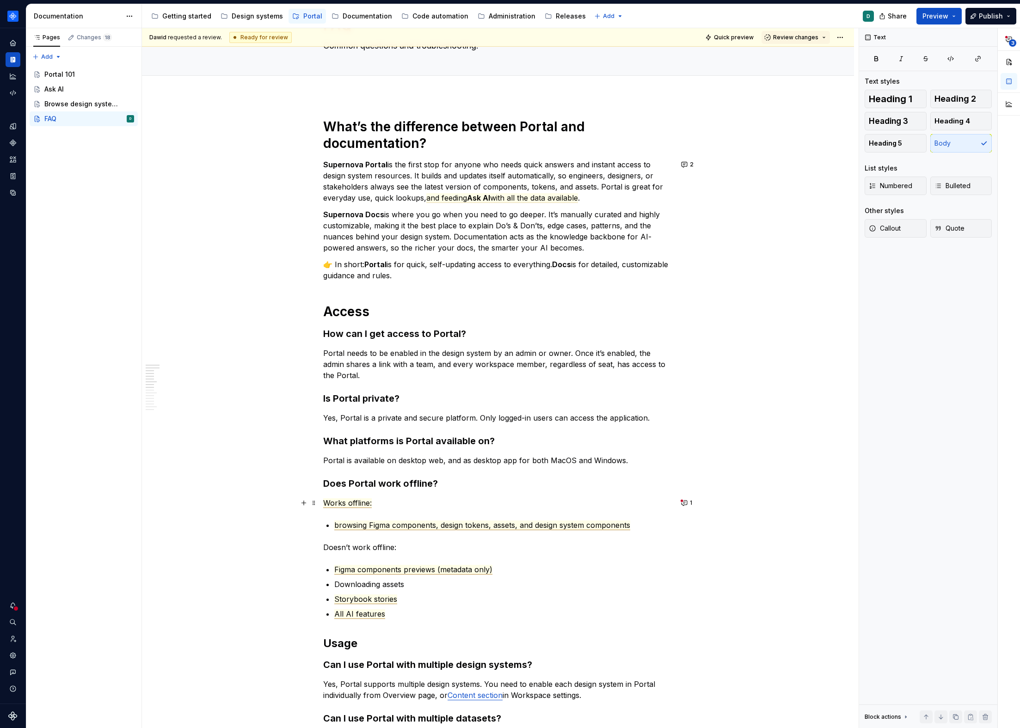
click at [334, 502] on span "Works offline:" at bounding box center [347, 503] width 49 height 10
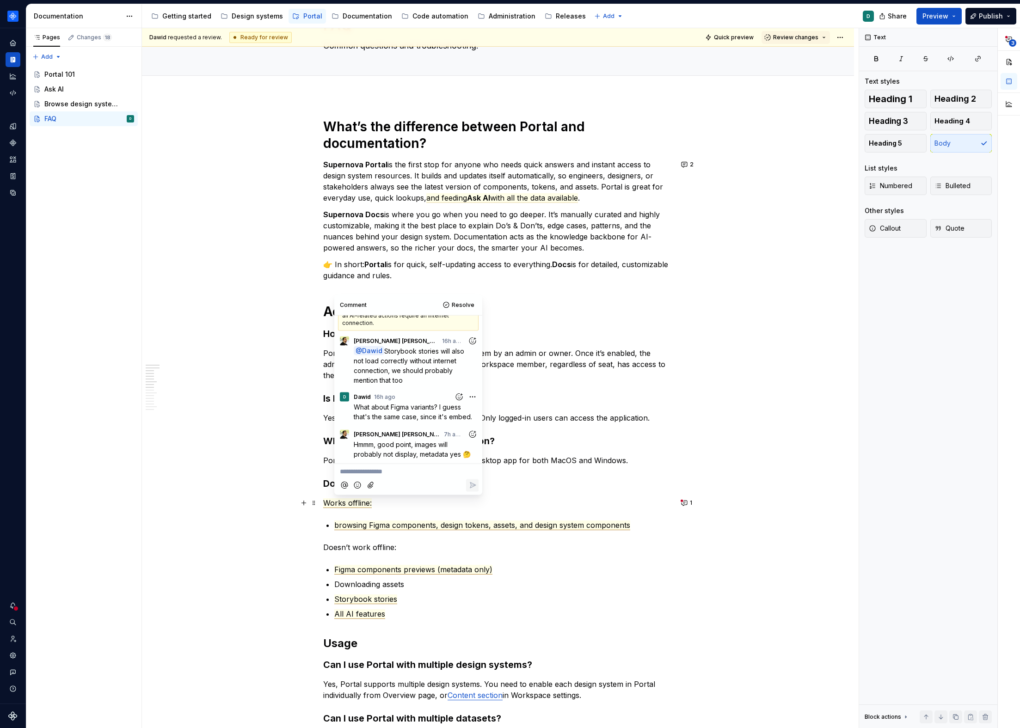
click at [330, 502] on span "Works offline:" at bounding box center [347, 503] width 49 height 10
click at [325, 503] on span "Works offline:" at bounding box center [347, 503] width 49 height 10
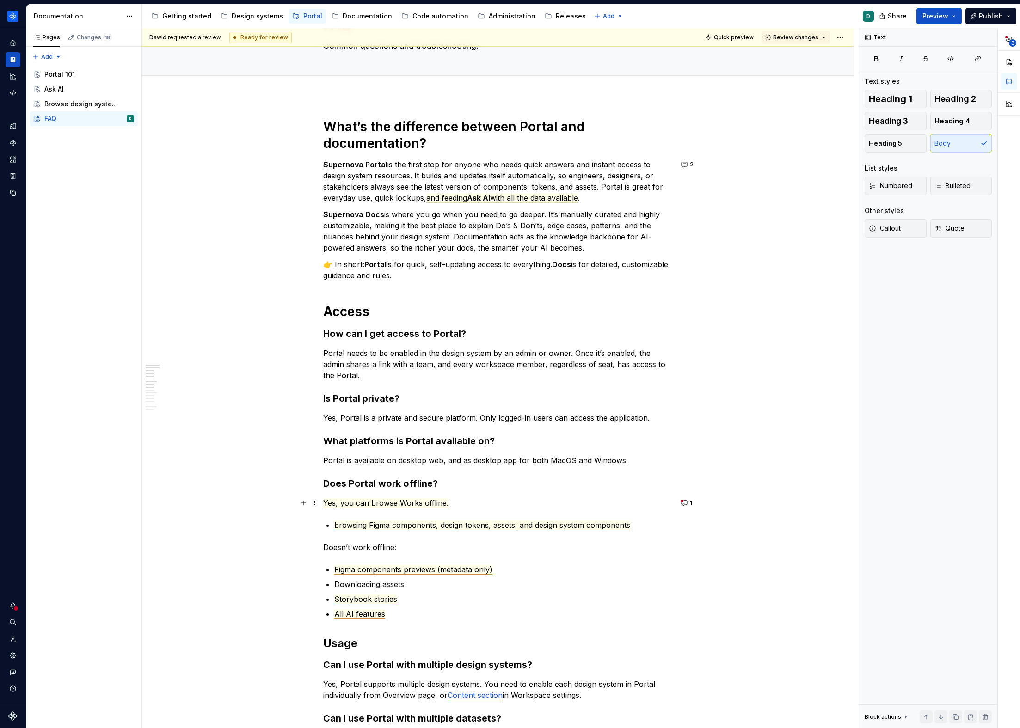
click at [409, 504] on span "Yes, you can browse Works offline:" at bounding box center [385, 503] width 125 height 10
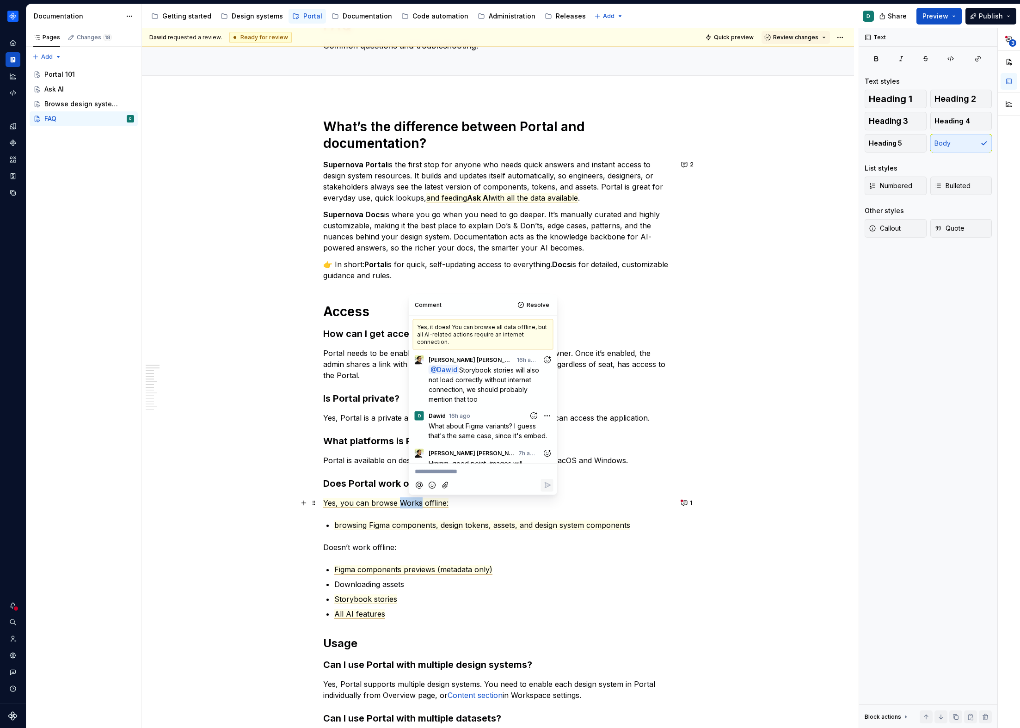
click at [409, 504] on span "Yes, you can browse Works offline:" at bounding box center [385, 503] width 125 height 10
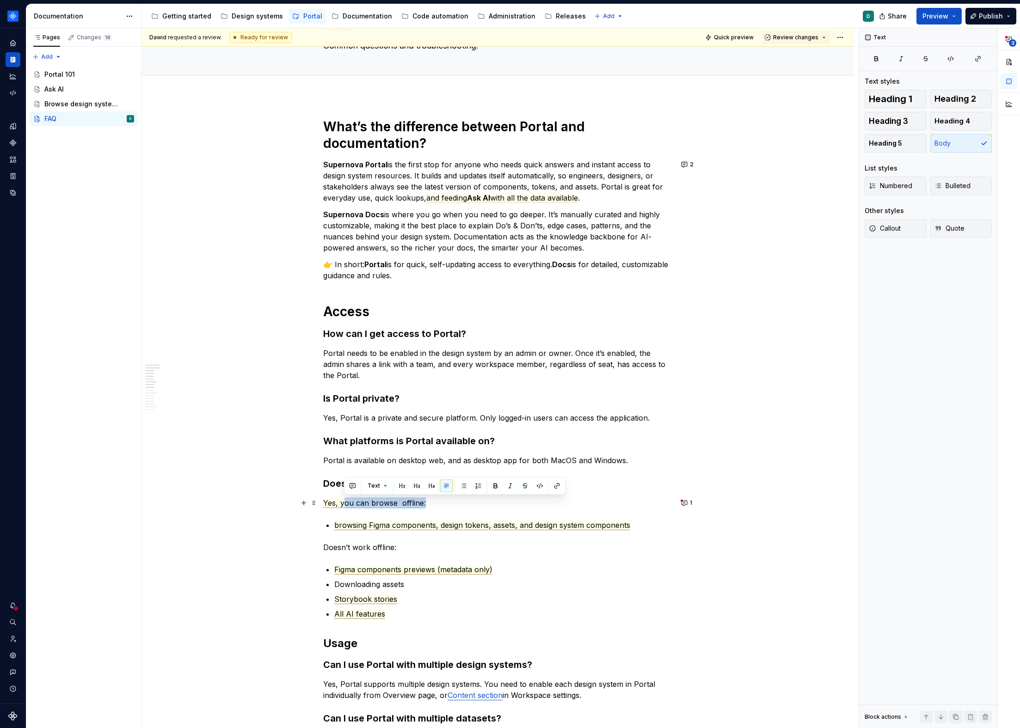
drag, startPoint x: 425, startPoint y: 504, endPoint x: 343, endPoint y: 503, distance: 82.8
click at [342, 503] on p "Yes, you can browse offline:" at bounding box center [498, 503] width 350 height 11
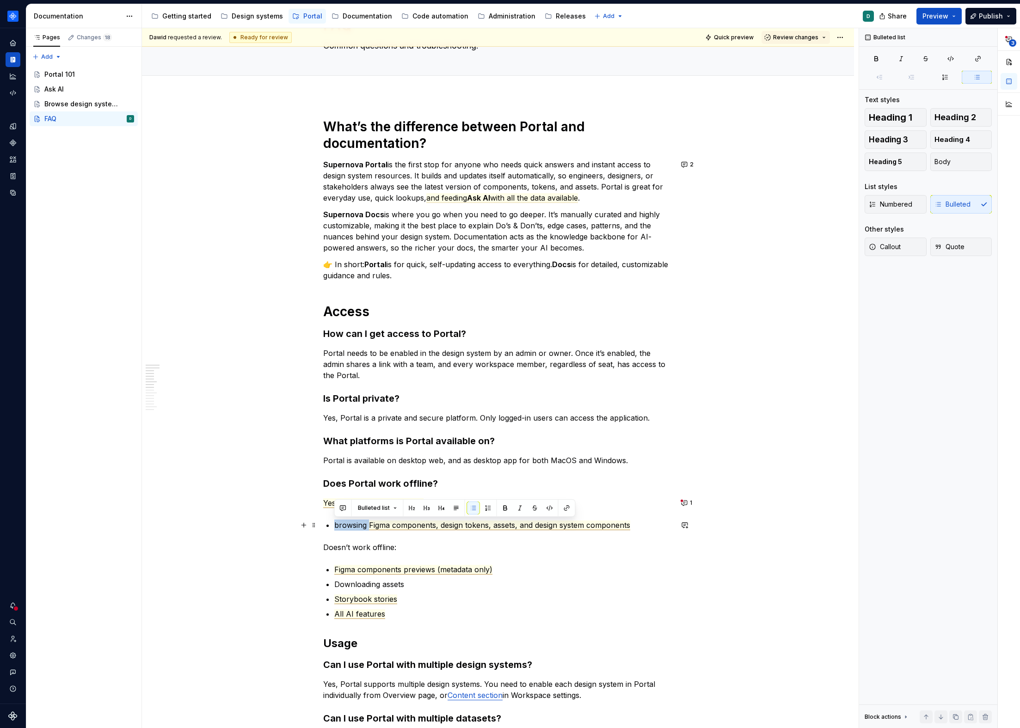
drag, startPoint x: 369, startPoint y: 526, endPoint x: 335, endPoint y: 527, distance: 33.3
click at [335, 527] on span "browsing Figma components, design tokens, assets, and design system components" at bounding box center [482, 526] width 296 height 10
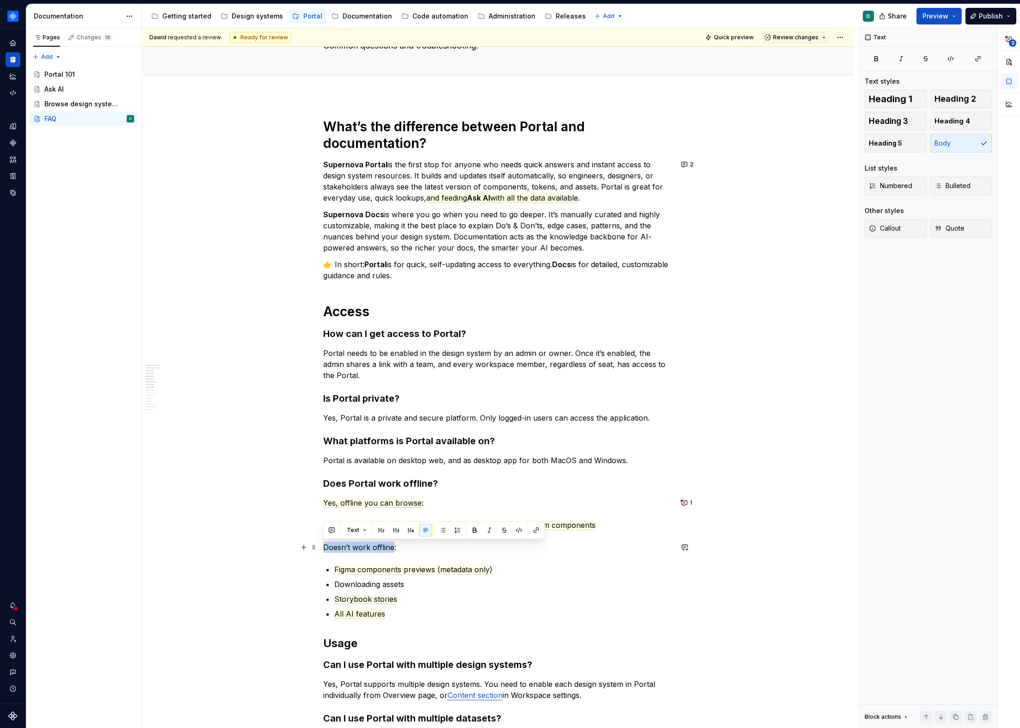
drag, startPoint x: 390, startPoint y: 548, endPoint x: 319, endPoint y: 548, distance: 71.7
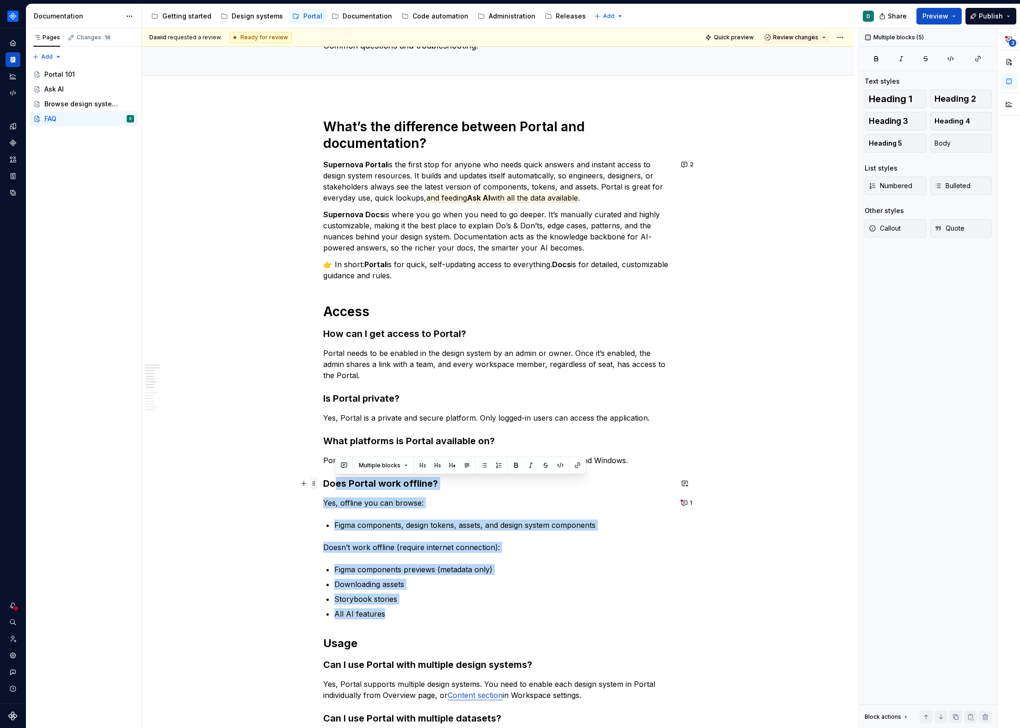
drag, startPoint x: 398, startPoint y: 614, endPoint x: 314, endPoint y: 488, distance: 151.1
click at [323, 488] on div "What’s the difference between Portal and documentation? Supernova Portal is the…" at bounding box center [498, 644] width 350 height 1052
drag, startPoint x: 389, startPoint y: 615, endPoint x: 324, endPoint y: 485, distance: 145.8
click at [324, 485] on div "What’s the difference between Portal and documentation? Supernova Portal is the…" at bounding box center [498, 638] width 350 height 1041
copy div "Does Portal work offline? Yes, offline you can browse: Figma components, design…"
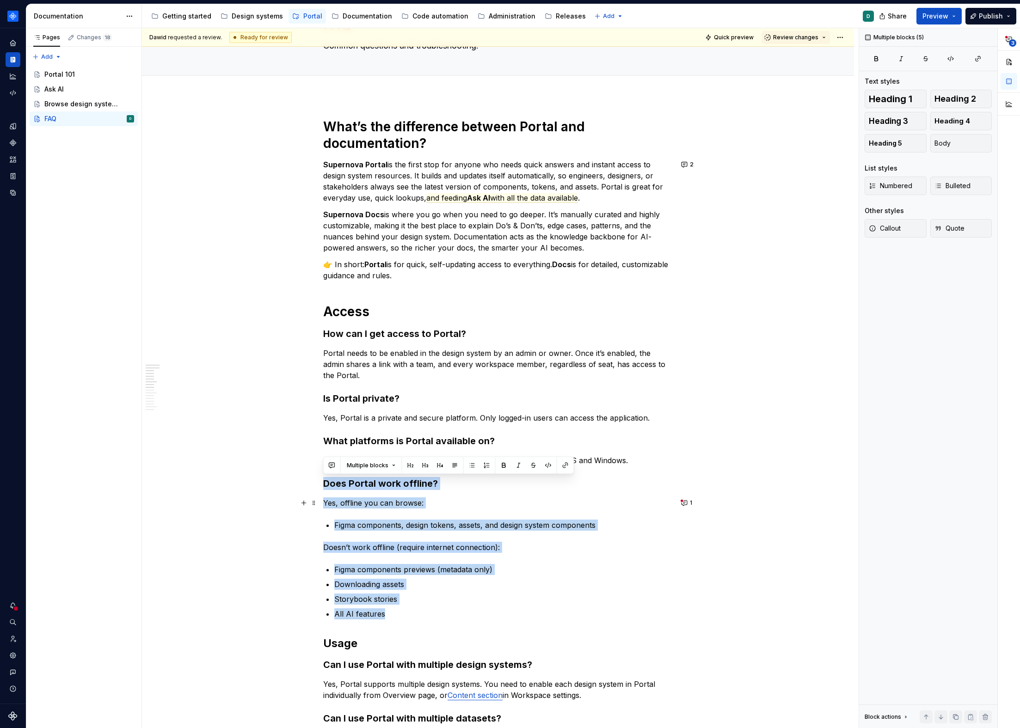
click at [425, 505] on p "Yes, offline you can browse:" at bounding box center [498, 503] width 350 height 11
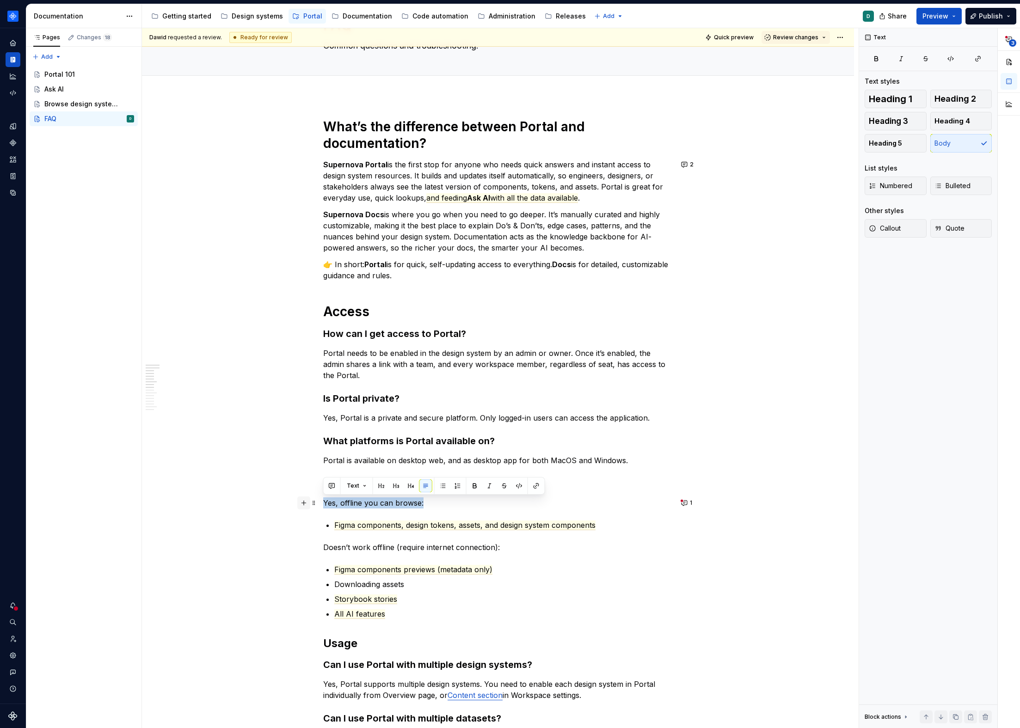
drag, startPoint x: 427, startPoint y: 504, endPoint x: 303, endPoint y: 503, distance: 124.4
click at [323, 503] on div "What’s the difference between Portal and documentation? Supernova Portal is the…" at bounding box center [498, 644] width 350 height 1052
click at [333, 523] on div "What’s the difference between Portal and documentation? Supernova Portal is the…" at bounding box center [498, 638] width 350 height 1041
click at [358, 548] on p "Doesn’t work offline (require internet connection):" at bounding box center [498, 547] width 350 height 11
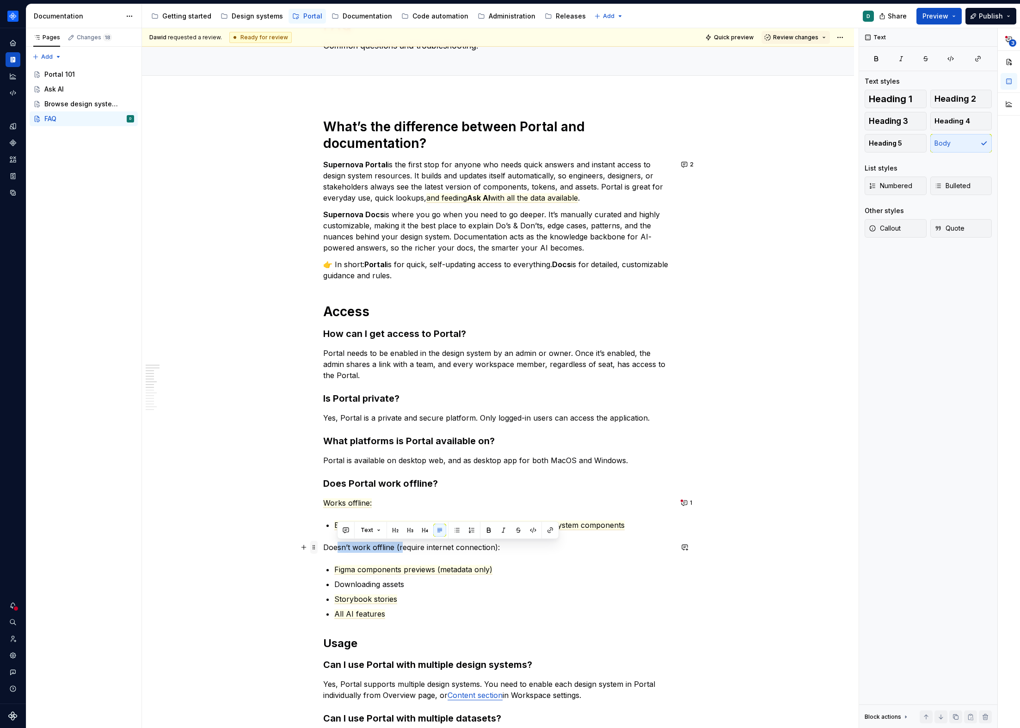
drag, startPoint x: 400, startPoint y: 547, endPoint x: 315, endPoint y: 546, distance: 85.6
click at [323, 546] on div "What’s the difference between Portal and documentation? Supernova Portal is the…" at bounding box center [498, 644] width 350 height 1052
click at [406, 550] on p "Doesn’t work offline (require internet connection):" at bounding box center [498, 547] width 350 height 11
drag, startPoint x: 400, startPoint y: 549, endPoint x: 325, endPoint y: 547, distance: 75.4
click at [325, 547] on p "Doesn’t work offline (require internet connection):" at bounding box center [498, 547] width 350 height 11
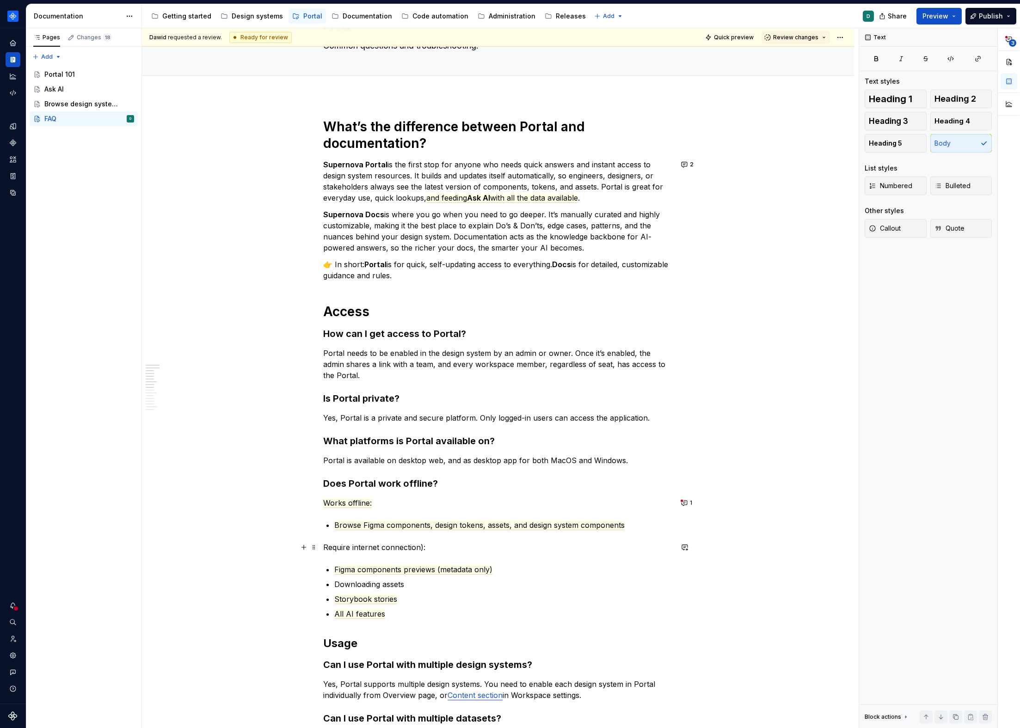
click at [349, 548] on p "Require internet connection):" at bounding box center [498, 547] width 350 height 11
drag, startPoint x: 426, startPoint y: 548, endPoint x: 431, endPoint y: 549, distance: 4.8
click at [426, 548] on p "Requires internet connection):" at bounding box center [498, 547] width 350 height 11
click at [436, 548] on p "Requires internet connection:" at bounding box center [498, 547] width 350 height 11
click at [336, 584] on p "Downloading assets" at bounding box center [503, 584] width 338 height 11
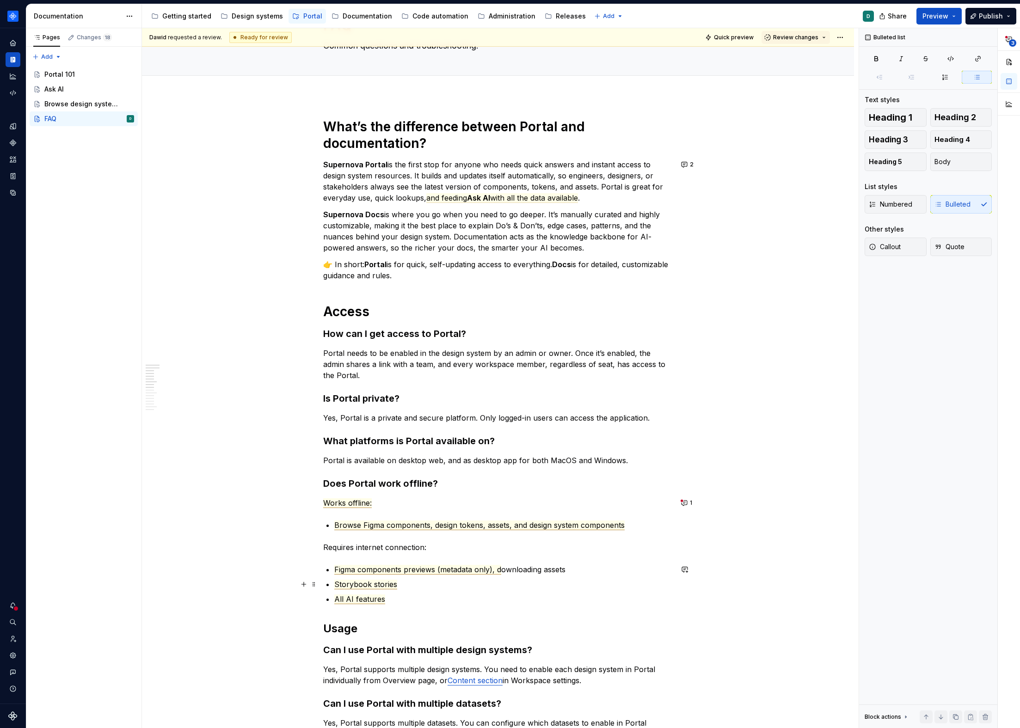
click at [334, 584] on span "Storybook stories" at bounding box center [365, 585] width 63 height 10
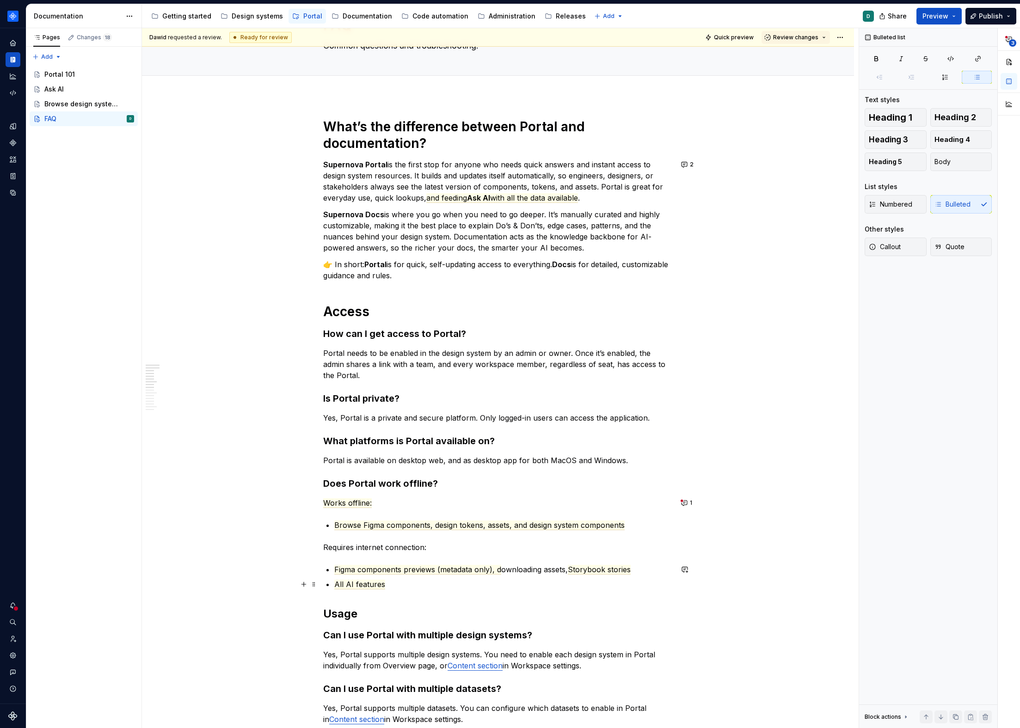
click at [332, 586] on div "What’s the difference between Portal and documentation? Supernova Portal is the…" at bounding box center [498, 624] width 350 height 1012
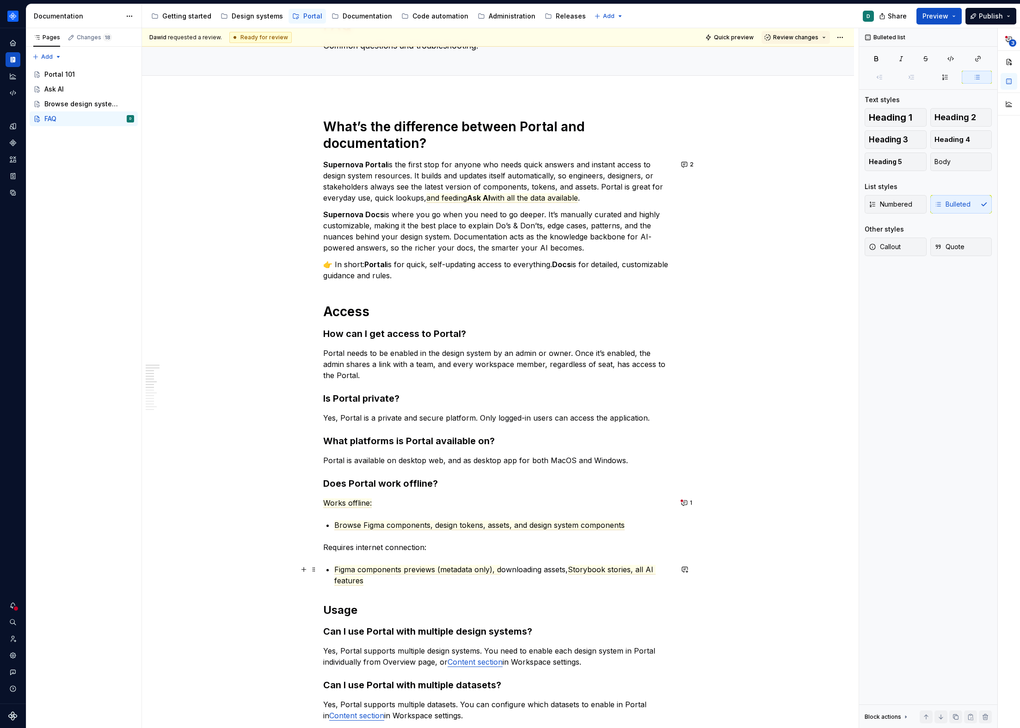
click at [382, 582] on p "Figma components previews (metadata only), d ownloading assets, Storybook stori…" at bounding box center [503, 575] width 338 height 22
click at [332, 568] on div "What’s the difference between Portal and documentation? Supernova Portal is the…" at bounding box center [498, 622] width 350 height 1008
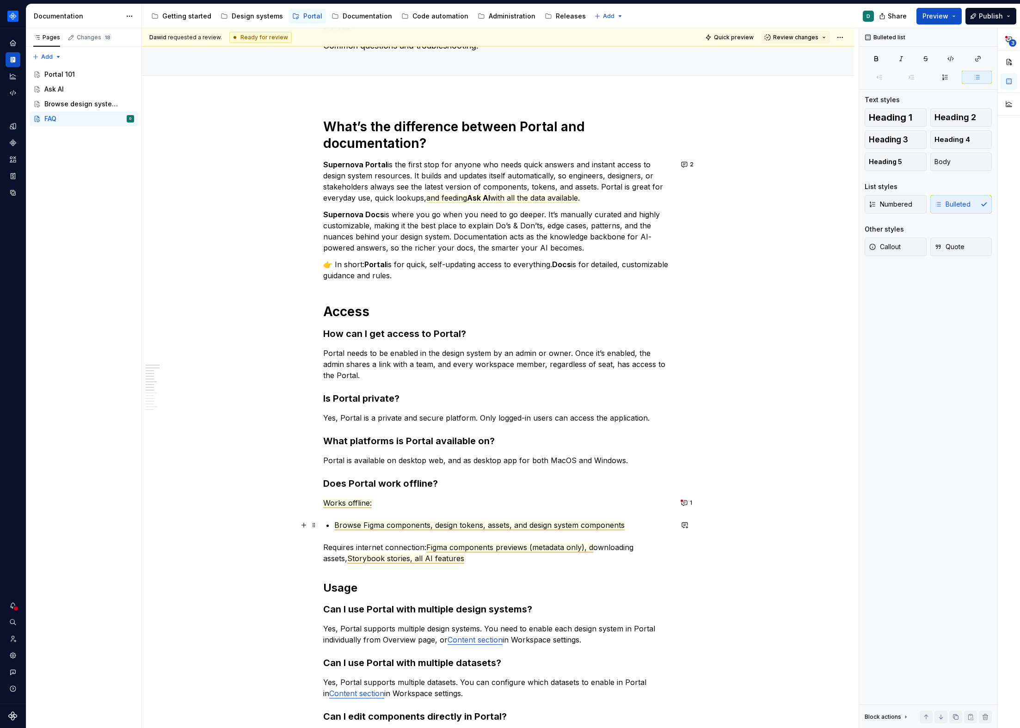
click at [335, 528] on span "Browse Figma components, design tokens, assets, and design system components" at bounding box center [479, 526] width 290 height 10
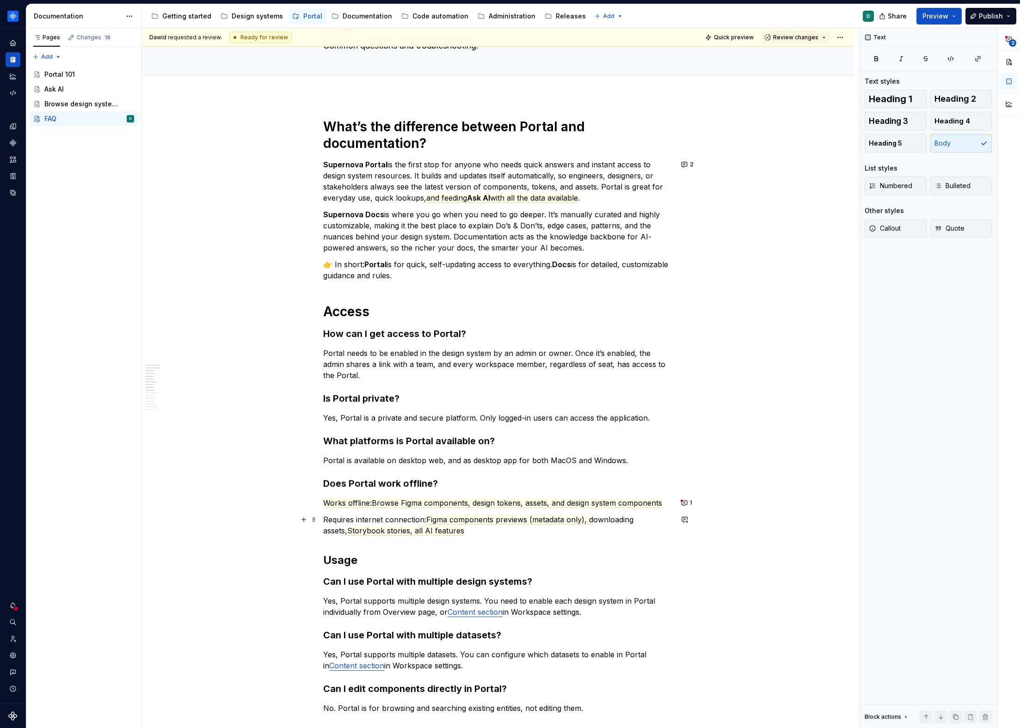
click at [466, 531] on p "Requires internet connection: Figma components previews (metadata only), d ownl…" at bounding box center [498, 525] width 350 height 22
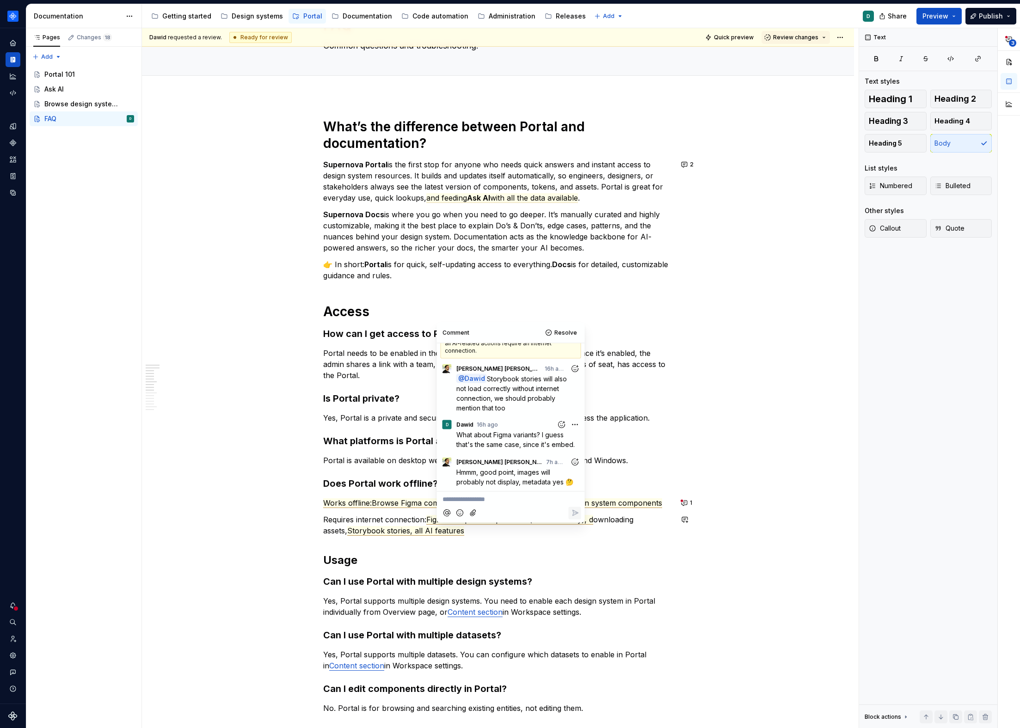
click at [373, 503] on span "Works offline:Browse Figma components, design tokens, assets, and design system…" at bounding box center [492, 503] width 339 height 10
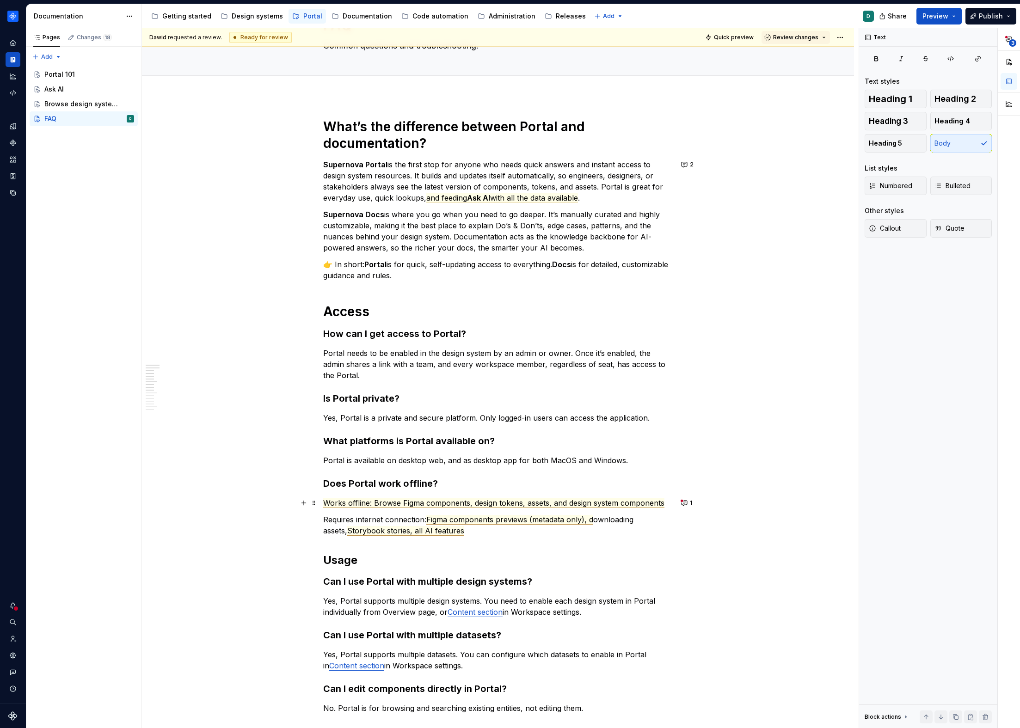
click at [663, 503] on span "Works offline: Browse Figma components, design tokens, assets, and design syste…" at bounding box center [493, 503] width 341 height 10
drag, startPoint x: 324, startPoint y: 503, endPoint x: 371, endPoint y: 504, distance: 47.2
click at [371, 504] on span "Works offline: Browse Figma components, design tokens, assets, and design syste…" at bounding box center [494, 503] width 343 height 10
click at [439, 531] on p "Requires internet connection: Figma components previews (metadata only), d ownl…" at bounding box center [498, 525] width 350 height 22
drag, startPoint x: 324, startPoint y: 520, endPoint x: 424, endPoint y: 521, distance: 100.8
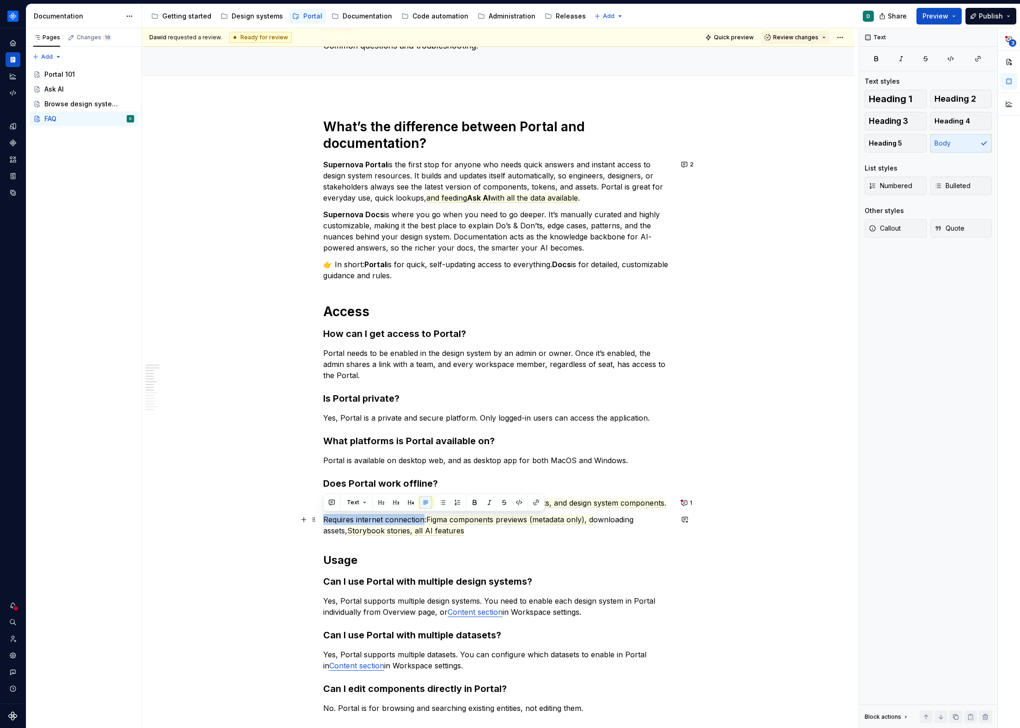
click at [424, 521] on p "Requires internet connection: Figma components previews (metadata only), d ownl…" at bounding box center [498, 525] width 350 height 22
drag, startPoint x: 427, startPoint y: 520, endPoint x: 326, endPoint y: 519, distance: 100.3
click at [326, 519] on p "Requires internet connection: Figma components previews (metadata only), d ownl…" at bounding box center [498, 525] width 350 height 22
click at [410, 519] on p "Requires internet connection: Figma components previews (metadata only), d ownl…" at bounding box center [498, 525] width 350 height 22
drag, startPoint x: 425, startPoint y: 520, endPoint x: 323, endPoint y: 520, distance: 102.2
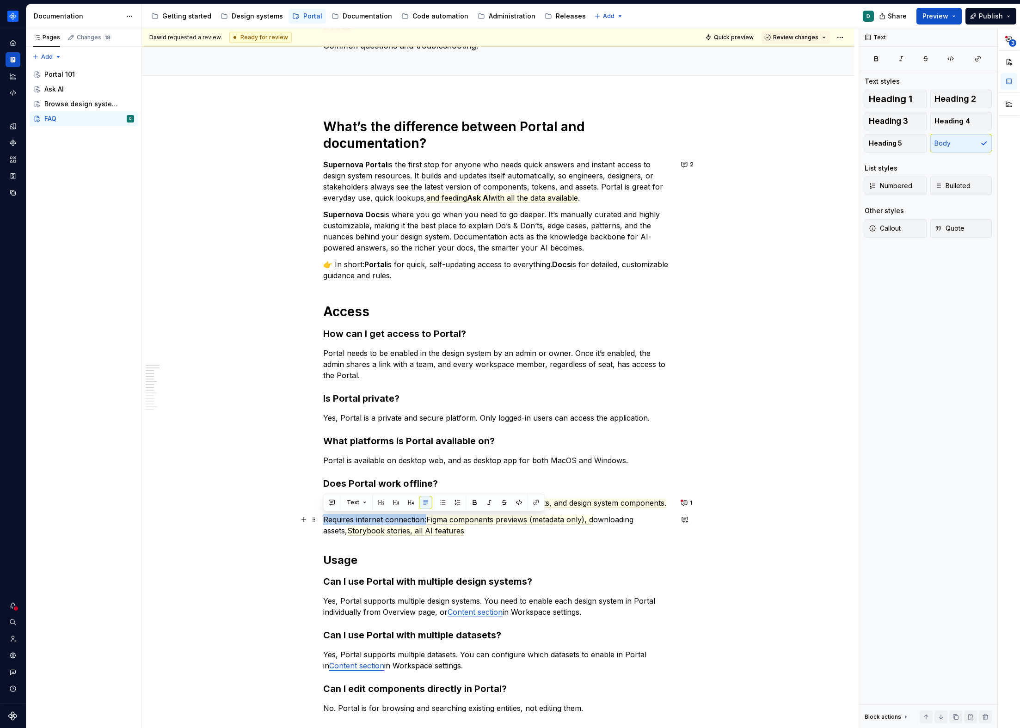
click at [323, 520] on p "Requires internet connection: Figma components previews (metadata only), d ownl…" at bounding box center [498, 525] width 350 height 22
click at [454, 531] on p "Requires internet connection: Figma components previews (metadata only), d ownl…" at bounding box center [498, 525] width 350 height 22
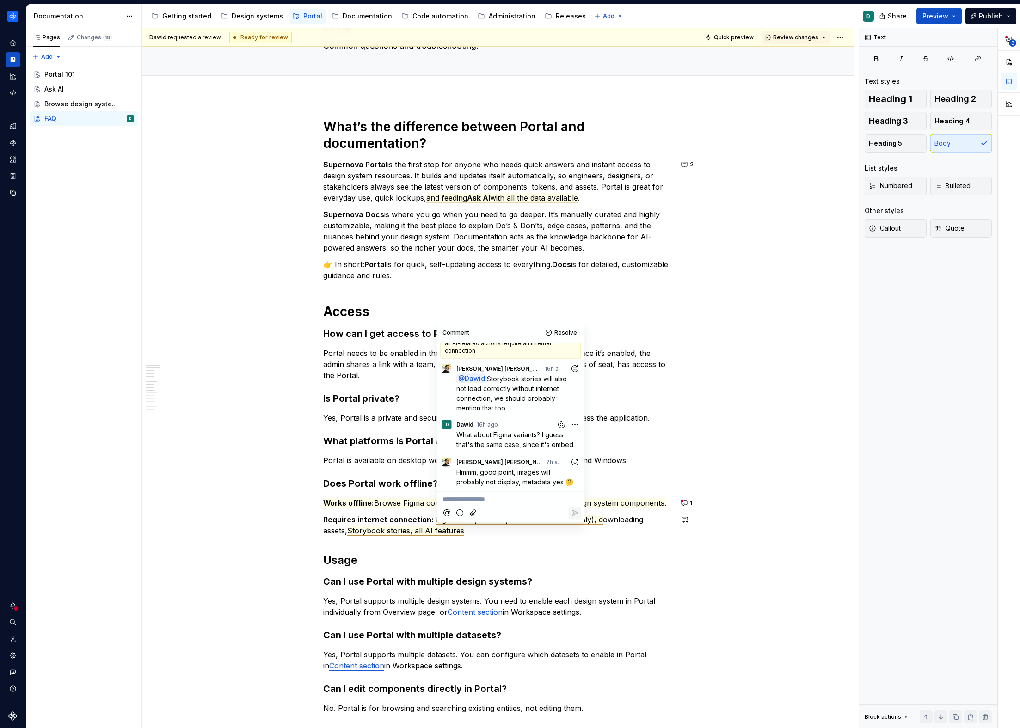
click at [461, 540] on div "What’s the difference between Portal and documentation? Supernova Portal is the…" at bounding box center [498, 597] width 350 height 958
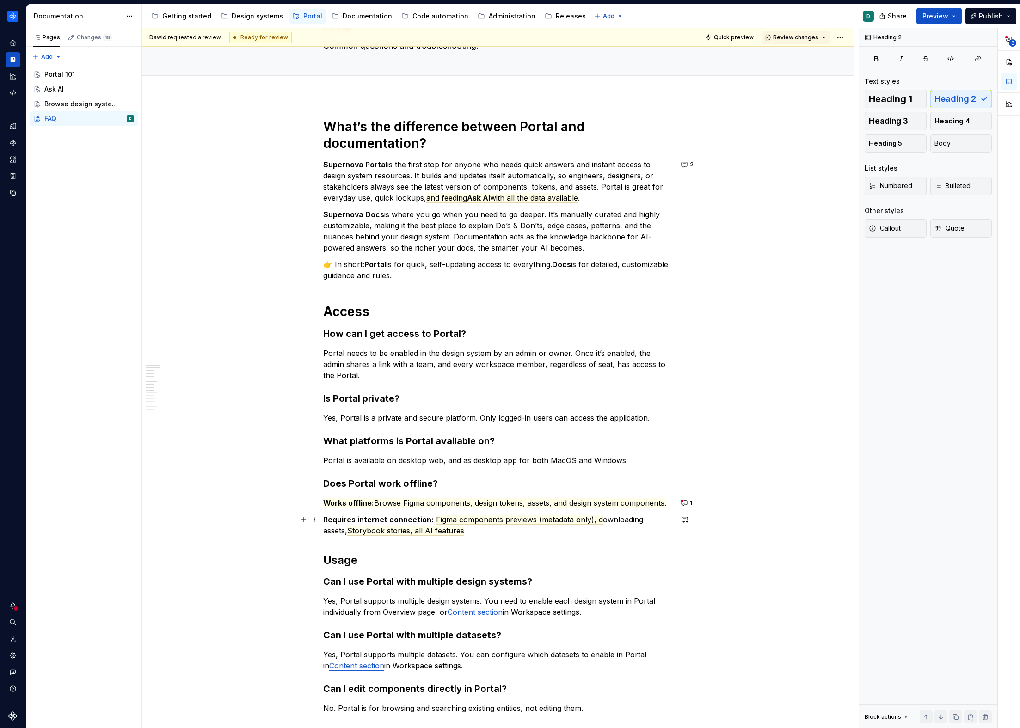
click at [441, 534] on p "Requires internet connection: Figma components previews (metadata only), d ownl…" at bounding box center [498, 525] width 350 height 22
drag, startPoint x: 588, startPoint y: 521, endPoint x: 535, endPoint y: 521, distance: 52.7
click at [535, 521] on span "Figma components previews (metadata only), d" at bounding box center [519, 520] width 167 height 10
click at [499, 519] on span "Figma components previews, d" at bounding box center [491, 520] width 110 height 10
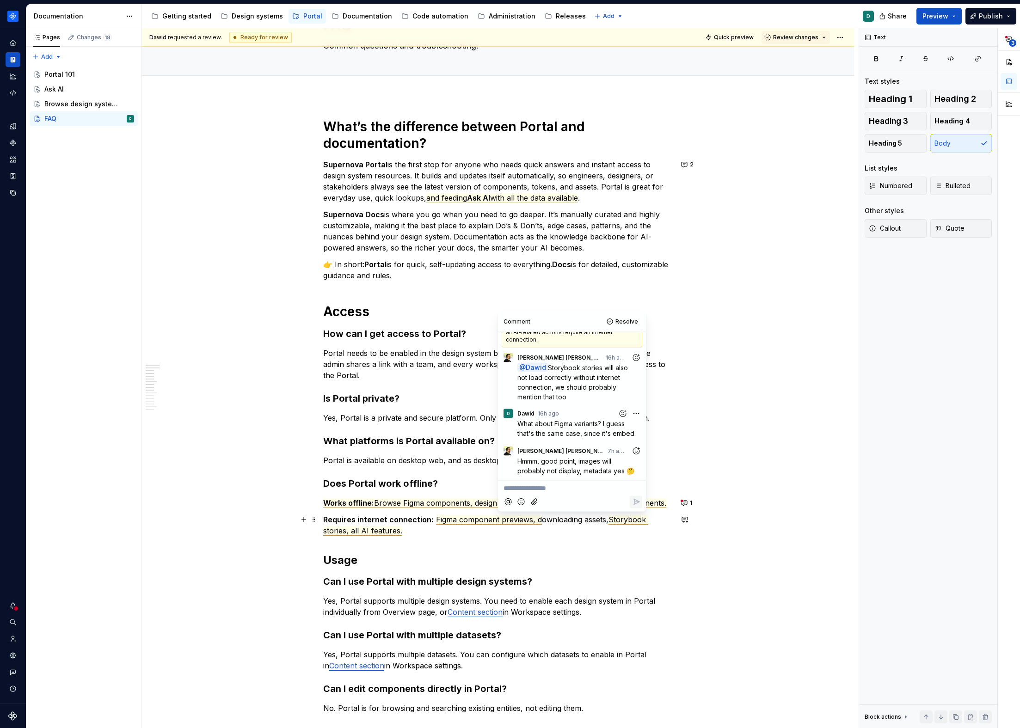
click at [498, 528] on p "Requires internet connection: Figma component previews, d ownloading assets, St…" at bounding box center [498, 525] width 350 height 22
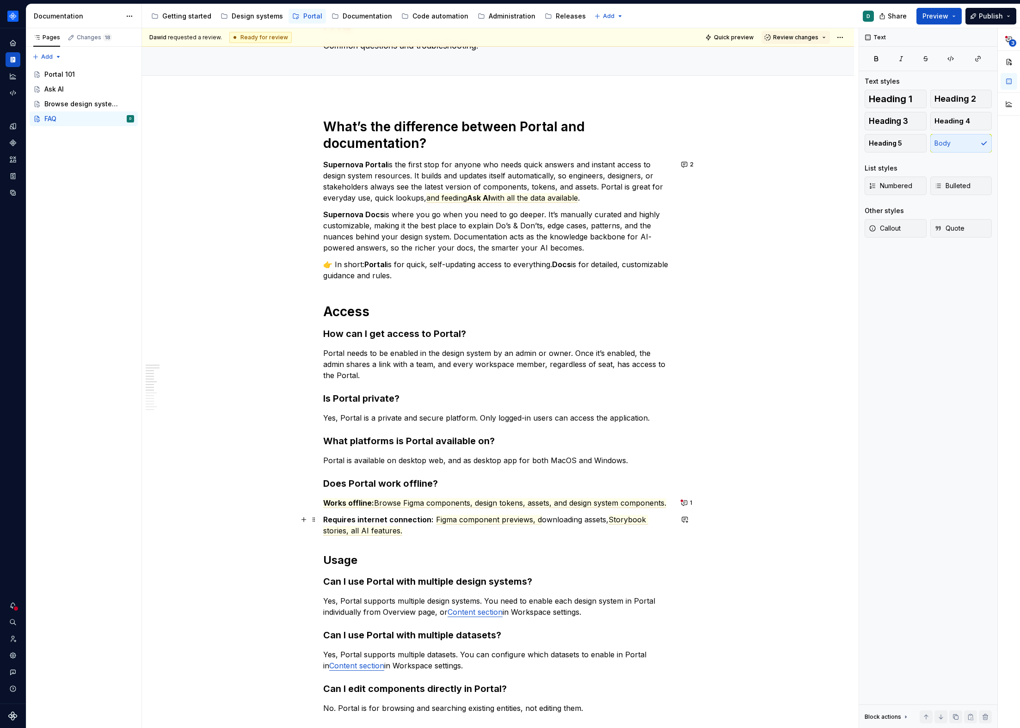
click at [536, 523] on p "Requires internet connection: Figma component previews, d ownloading assets, St…" at bounding box center [498, 525] width 350 height 22
click at [530, 529] on p "Requires internet connection: Figma component previews, downloading assets, Sto…" at bounding box center [498, 525] width 350 height 22
click at [535, 540] on div "What’s the difference between Portal and documentation? Supernova Portal is the…" at bounding box center [498, 597] width 350 height 958
click at [680, 503] on button "1" at bounding box center [687, 503] width 18 height 13
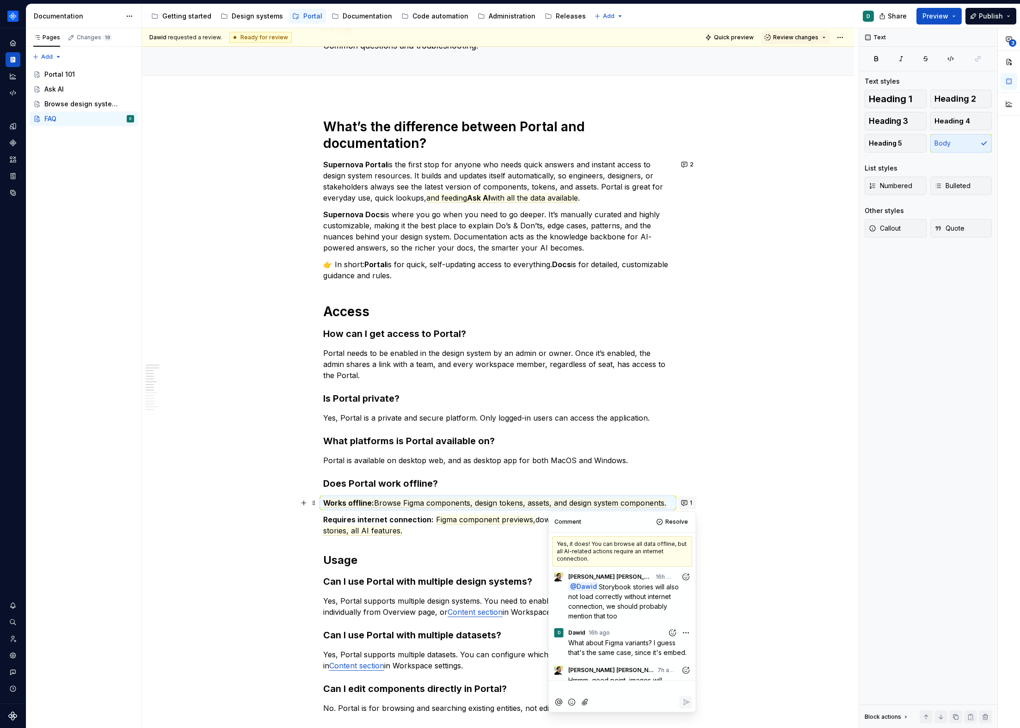
scroll to position [29, 0]
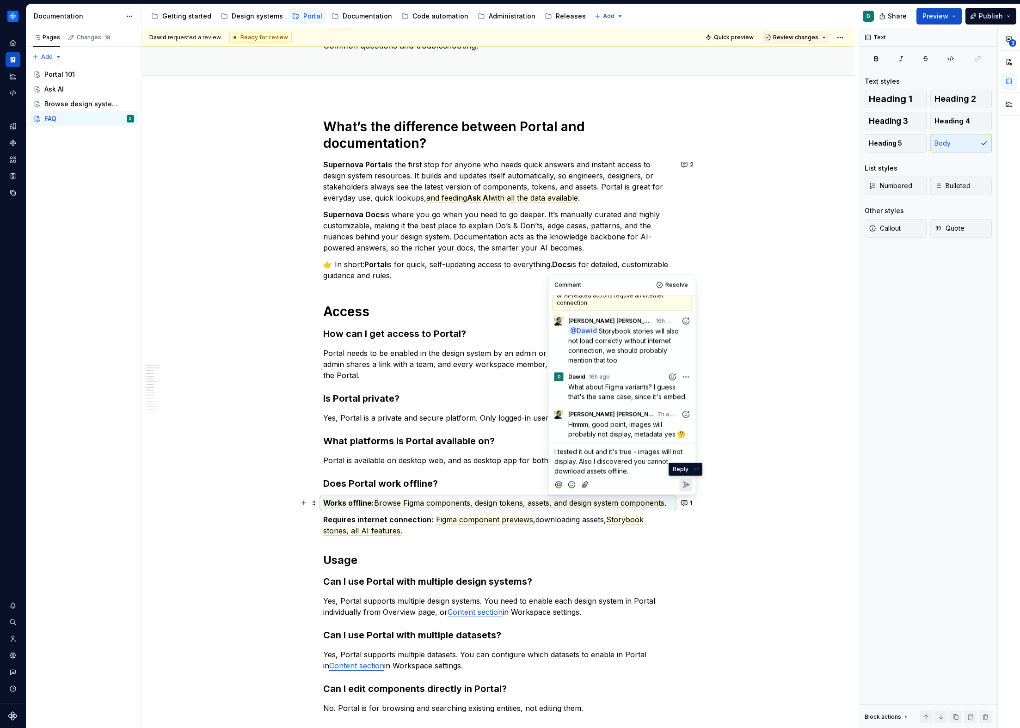
click at [685, 486] on icon "Reply" at bounding box center [685, 484] width 9 height 9
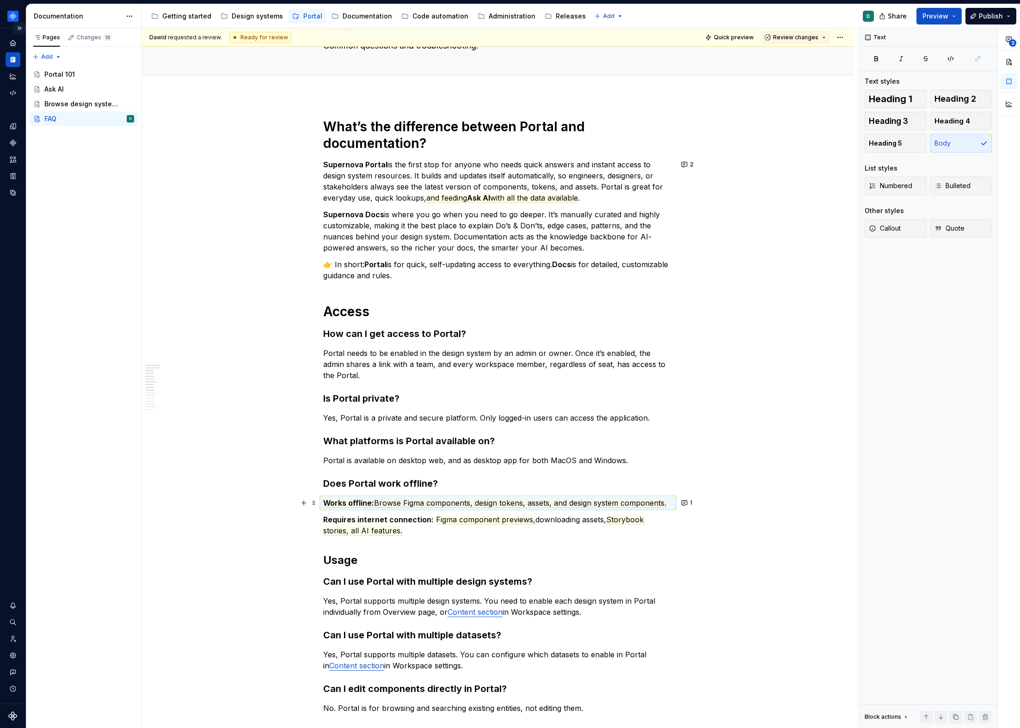
click at [20, 33] on button "Expand sidebar" at bounding box center [19, 28] width 13 height 13
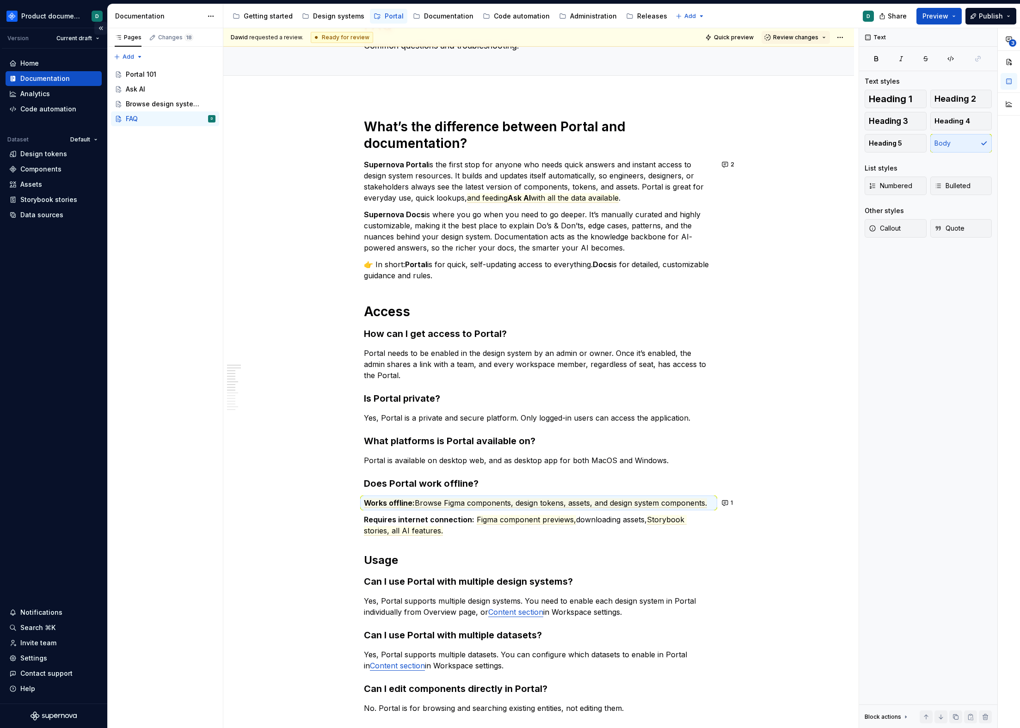
click at [99, 28] on button "Collapse sidebar" at bounding box center [100, 28] width 13 height 13
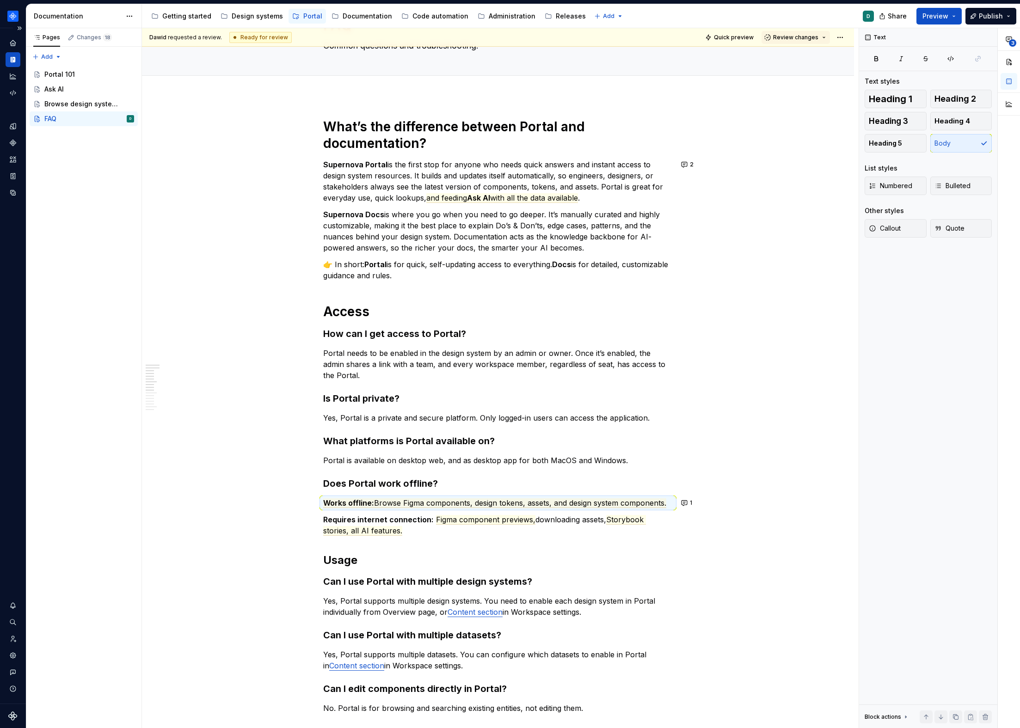
type textarea "*"
